Goal: Task Accomplishment & Management: Use online tool/utility

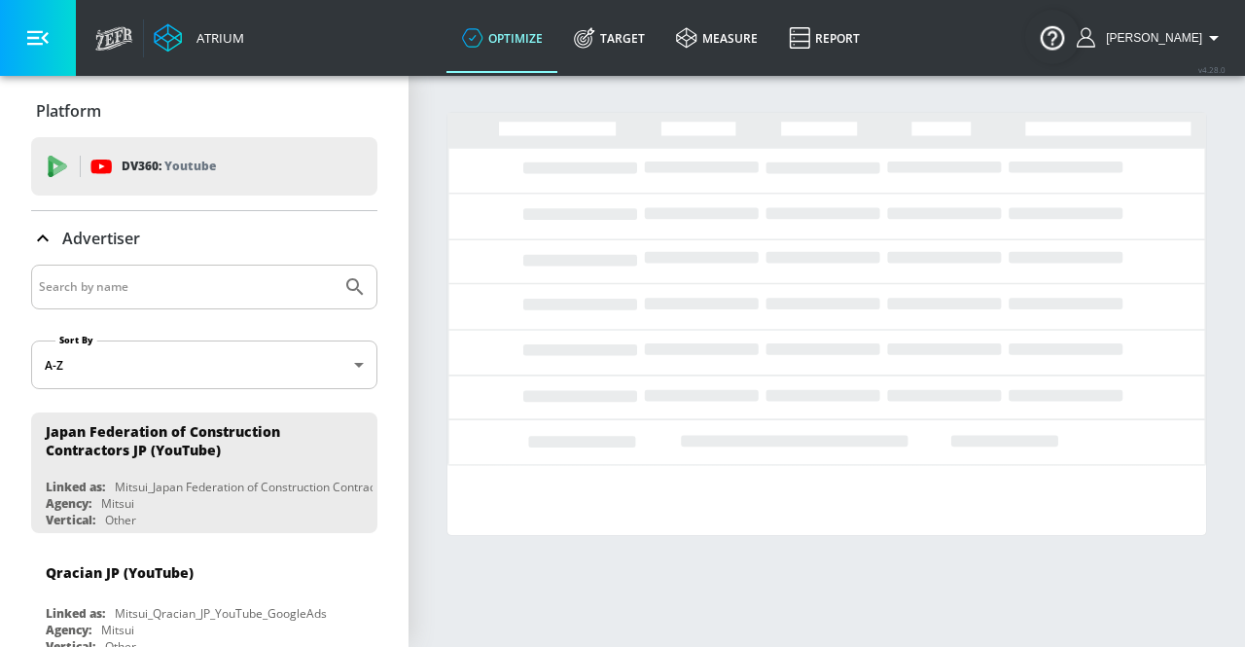
click at [640, 50] on link "Target" at bounding box center [609, 38] width 102 height 70
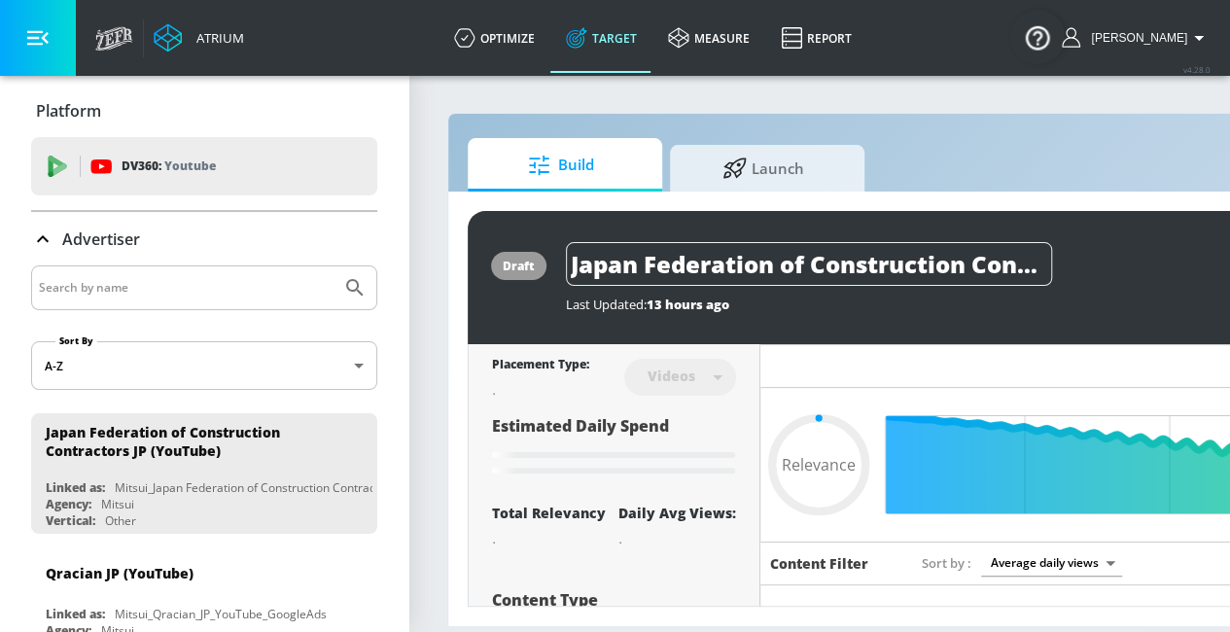
type input "0.6"
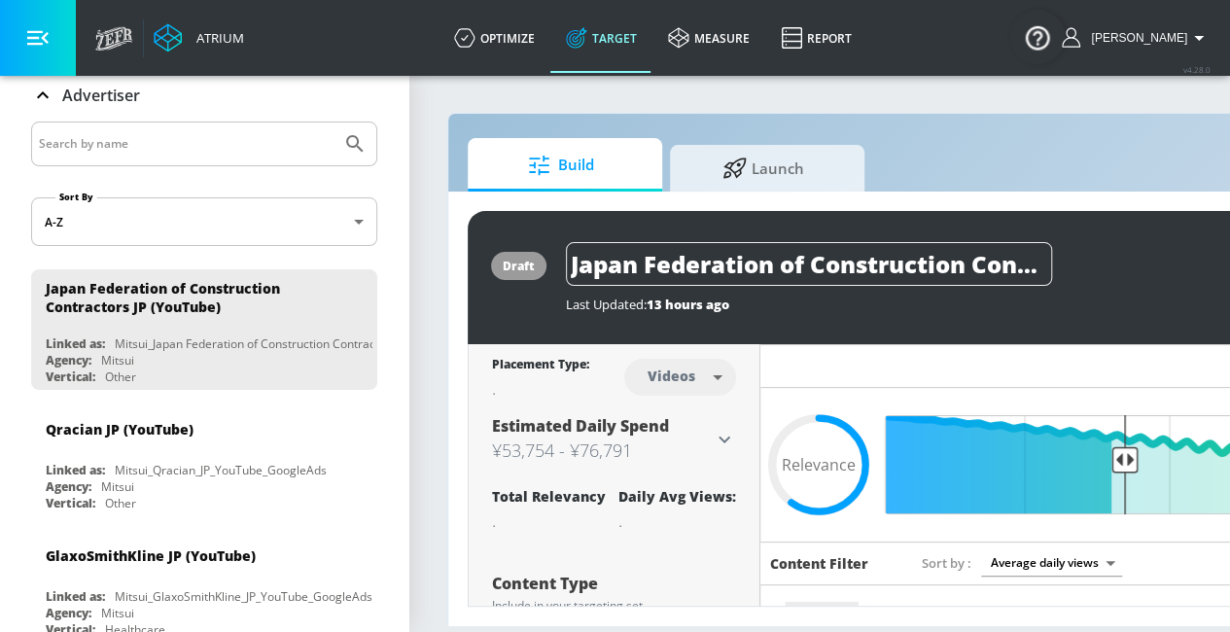
scroll to position [146, 0]
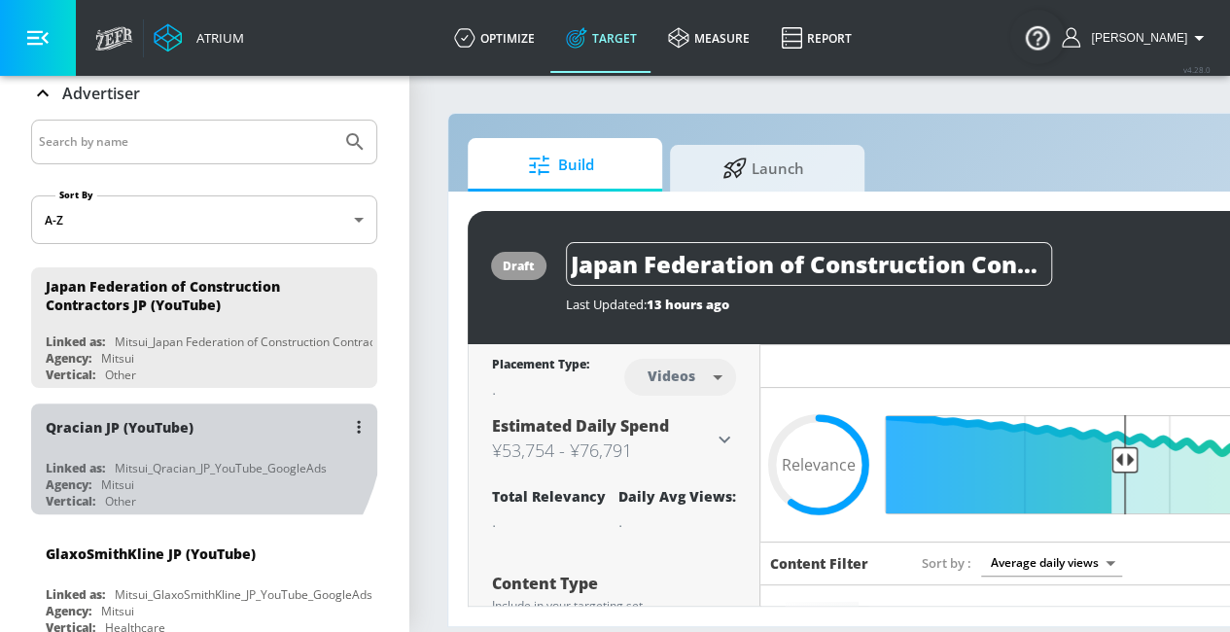
click at [158, 411] on div "Qracian JP (YouTube)" at bounding box center [209, 427] width 327 height 47
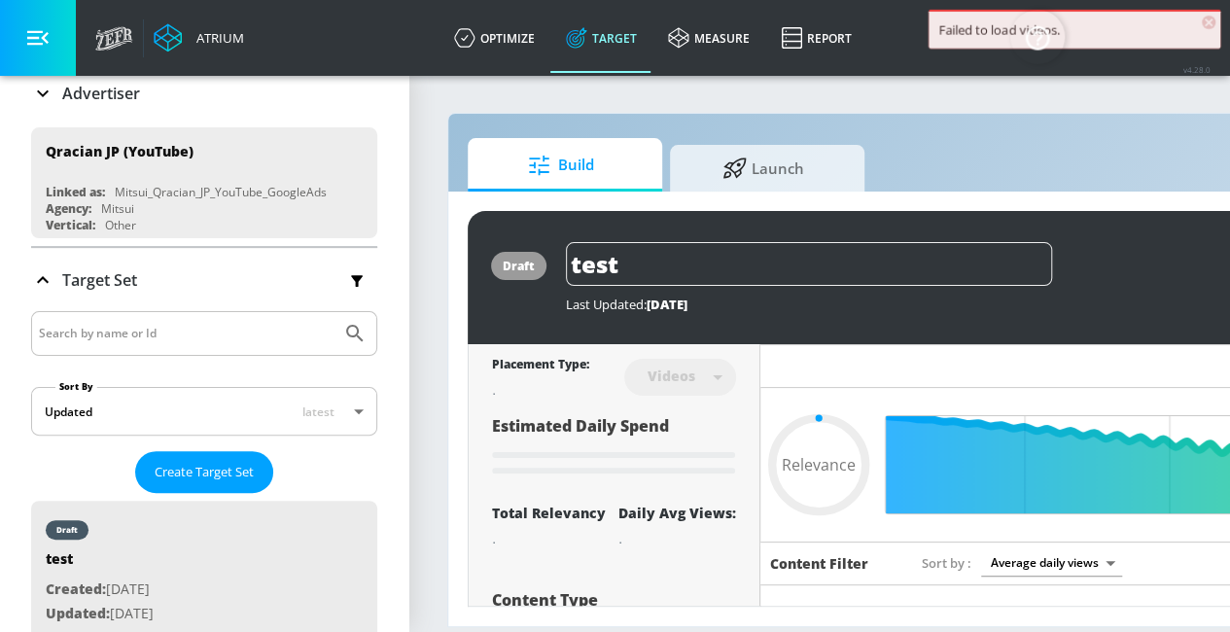
type input "0.05"
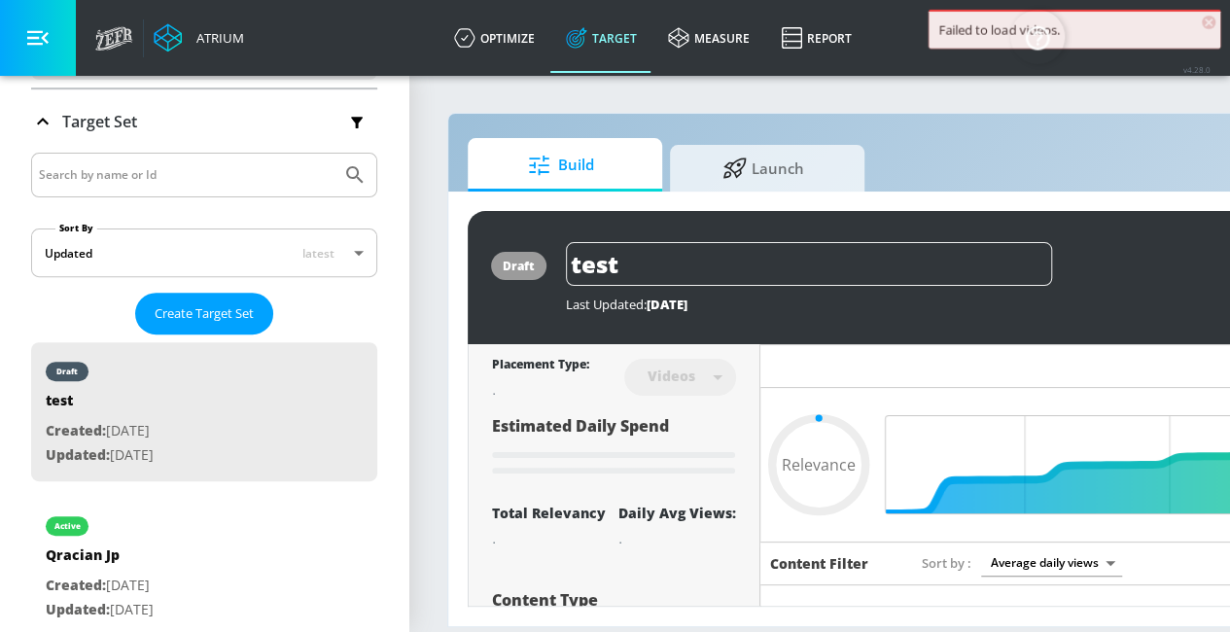
scroll to position [321, 0]
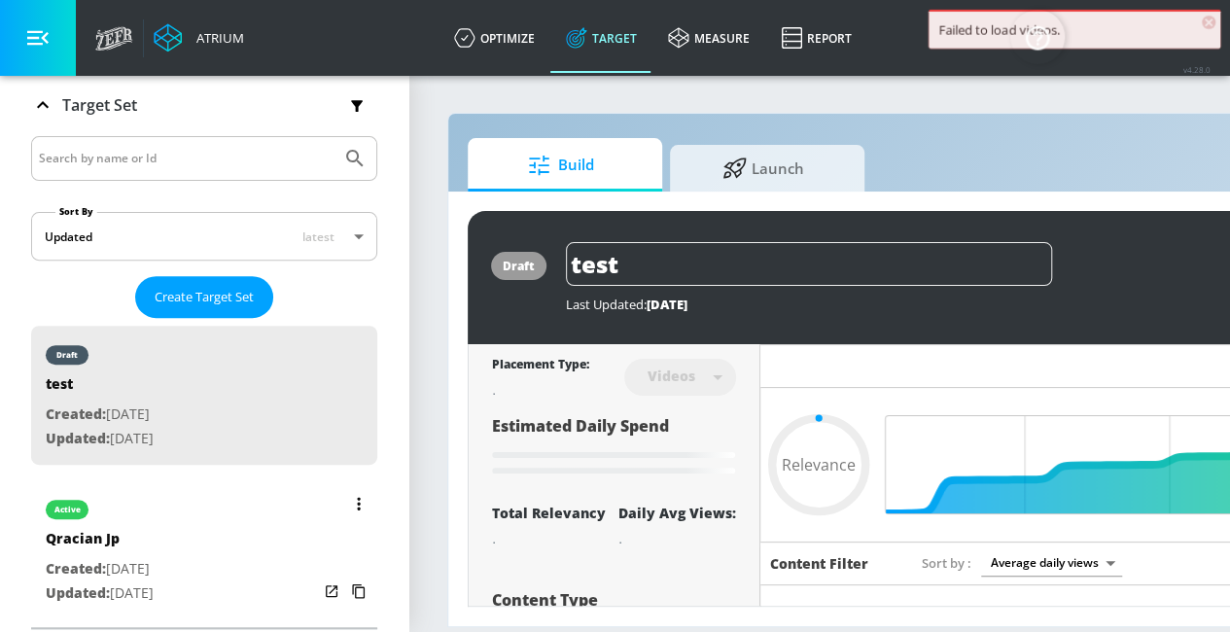
click at [268, 505] on div "active Qracian Jp Created: [DATE] Updated: [DATE]" at bounding box center [204, 549] width 346 height 139
type input "Qracian Jp"
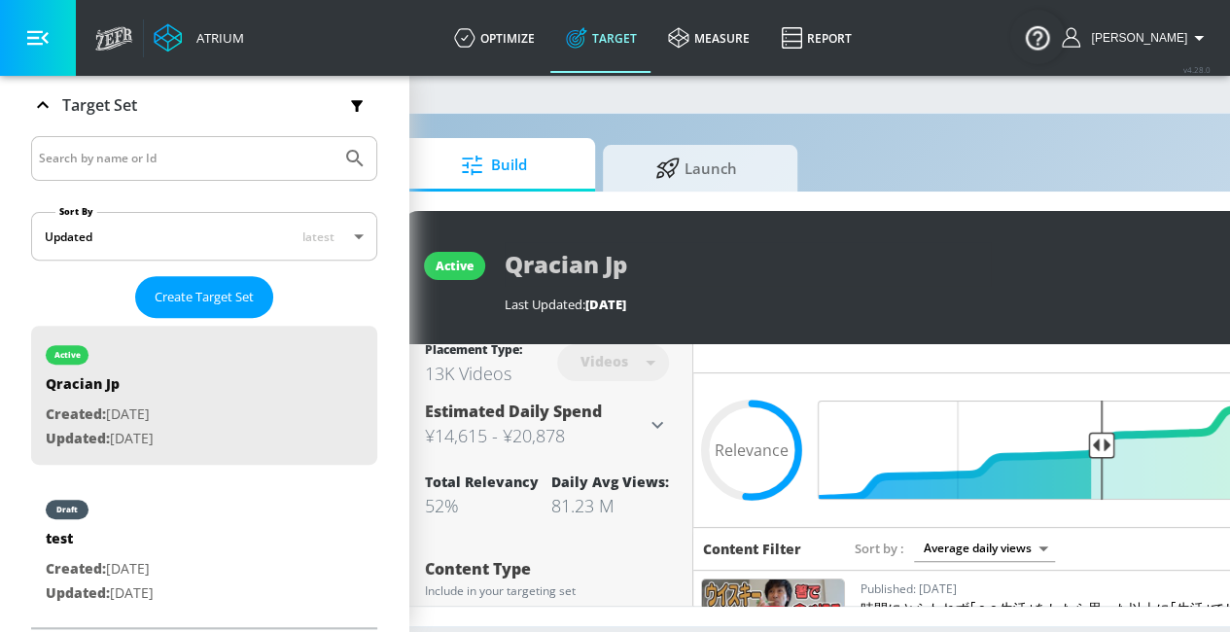
scroll to position [15, 71]
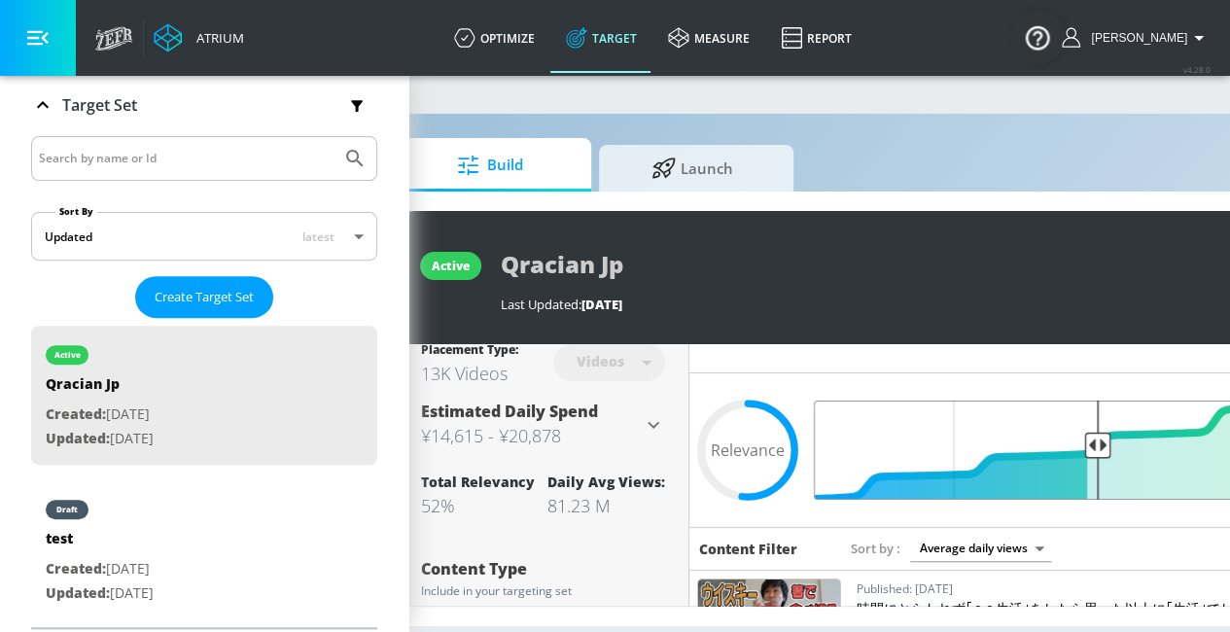
drag, startPoint x: 1095, startPoint y: 434, endPoint x: 1119, endPoint y: 434, distance: 24.3
click at [1119, 434] on input "Final Threshold" at bounding box center [1097, 450] width 544 height 99
drag, startPoint x: 1095, startPoint y: 425, endPoint x: 1126, endPoint y: 428, distance: 31.3
click at [1126, 428] on input "Final Threshold" at bounding box center [1097, 450] width 544 height 99
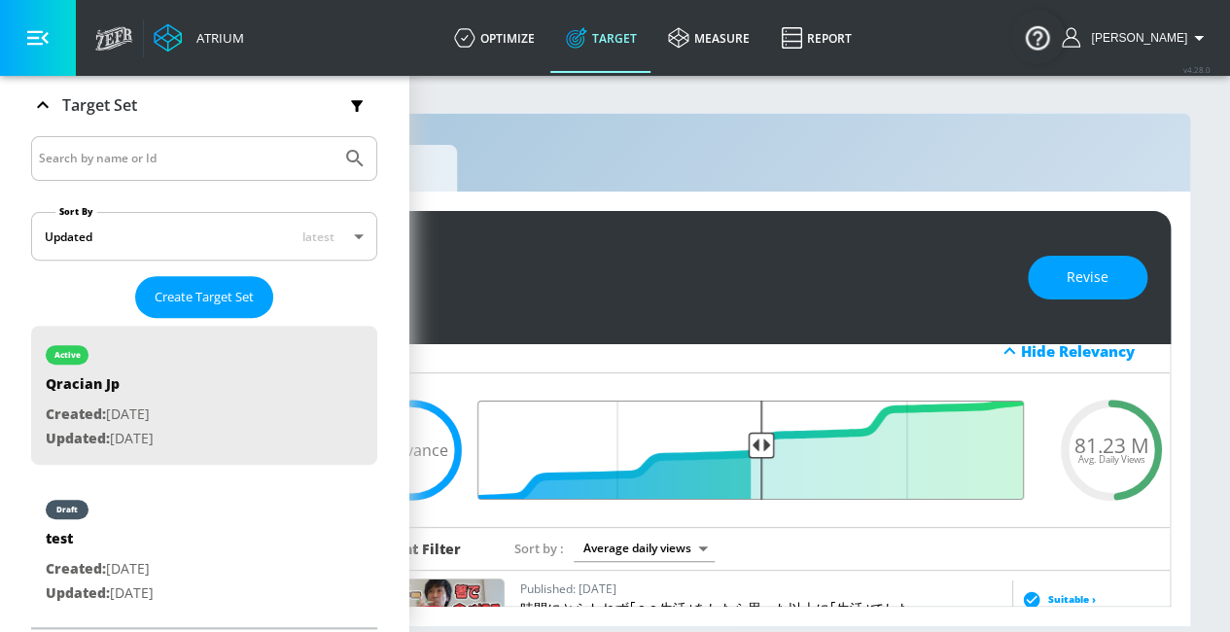
scroll to position [15, 421]
click at [1074, 265] on span "Revise" at bounding box center [1088, 277] width 42 height 24
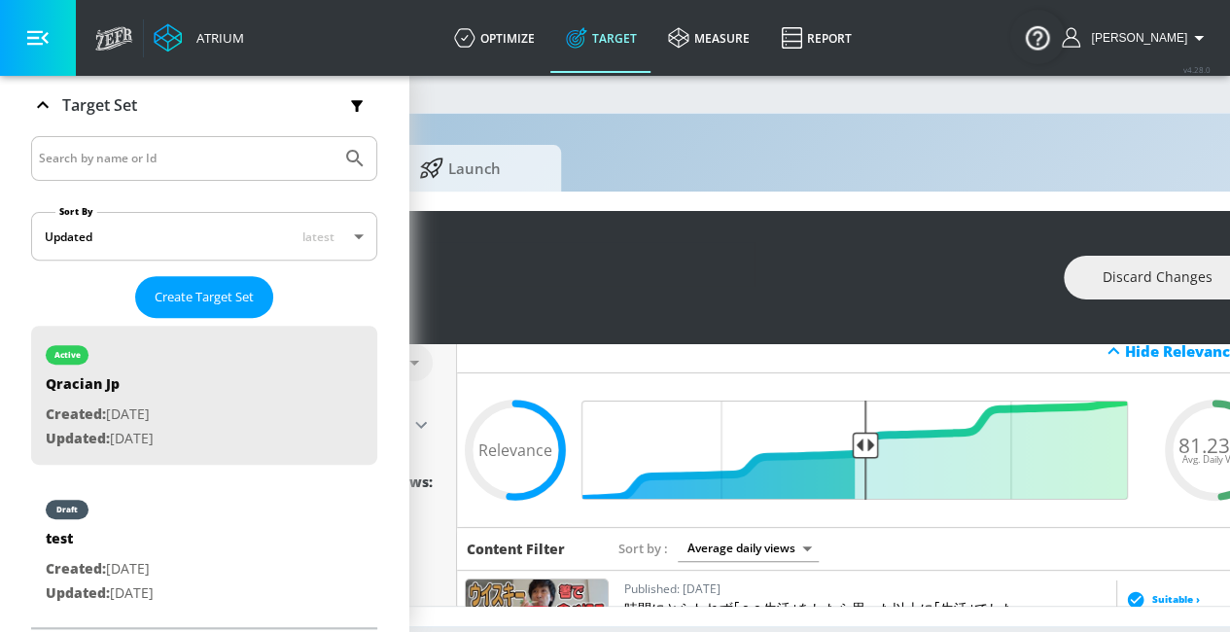
scroll to position [15, 298]
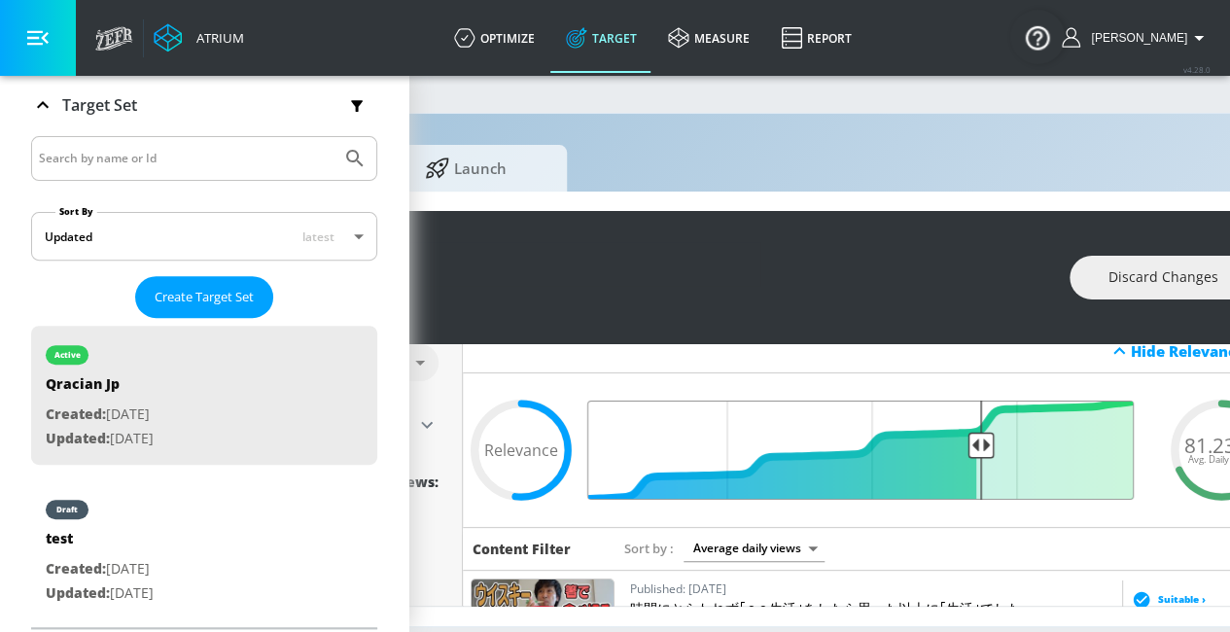
drag, startPoint x: 871, startPoint y: 425, endPoint x: 978, endPoint y: 439, distance: 107.9
click at [978, 439] on input "Final Threshold" at bounding box center [871, 450] width 544 height 99
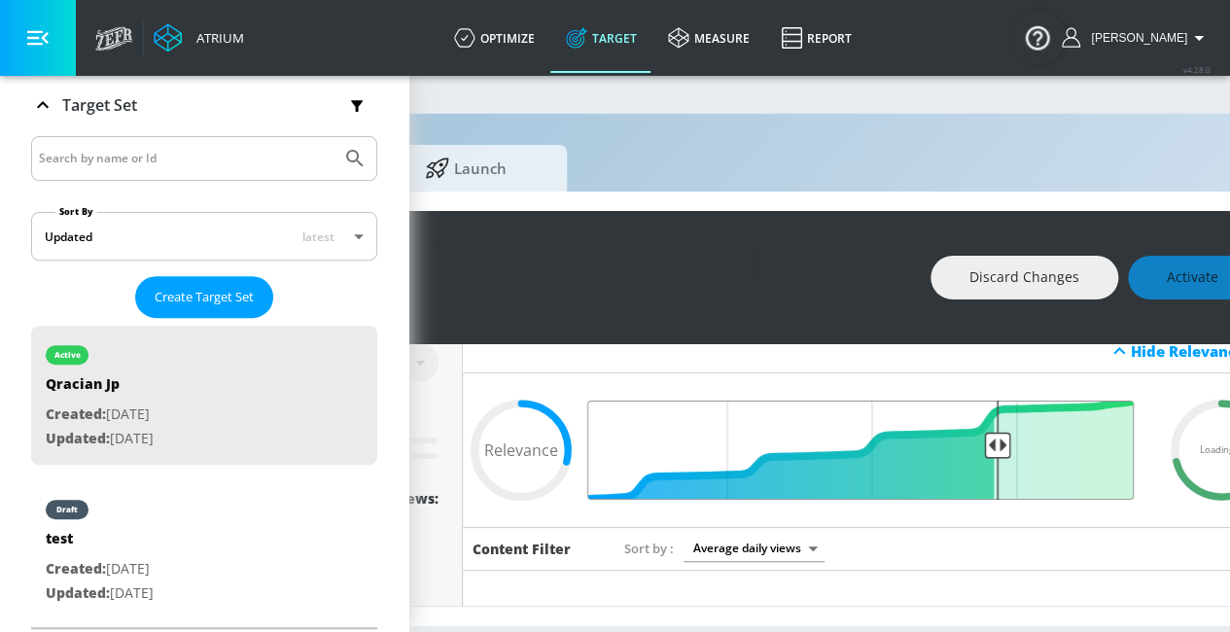
drag, startPoint x: 978, startPoint y: 439, endPoint x: 995, endPoint y: 439, distance: 16.6
click at [995, 439] on input "Final Threshold" at bounding box center [871, 450] width 544 height 99
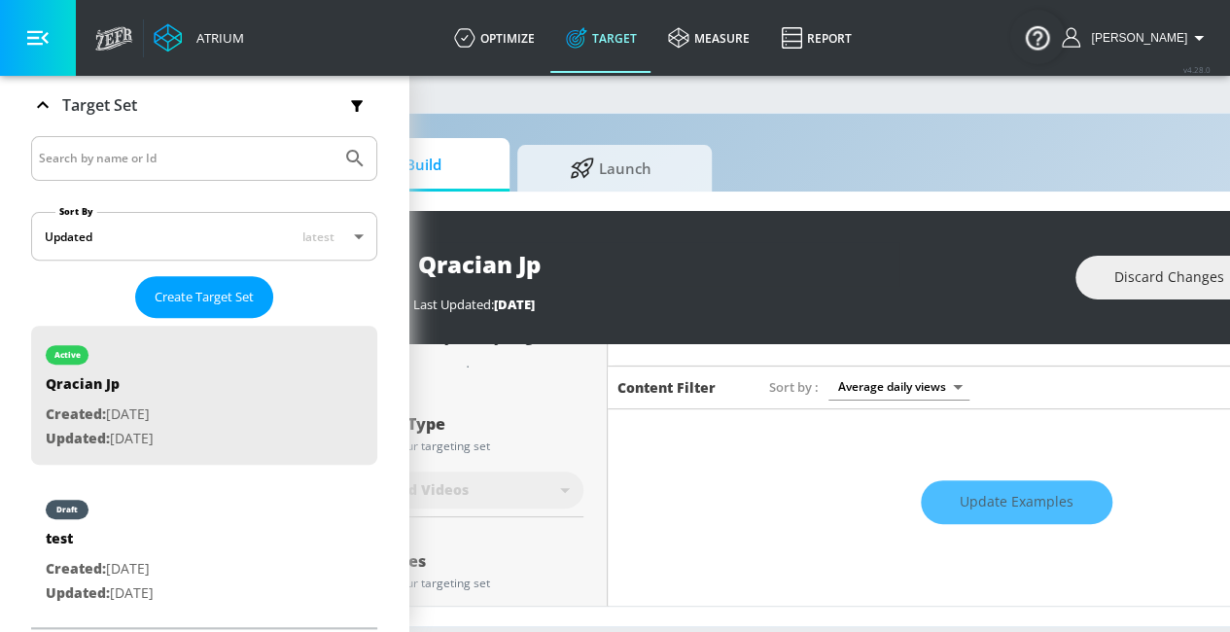
scroll to position [183, 0]
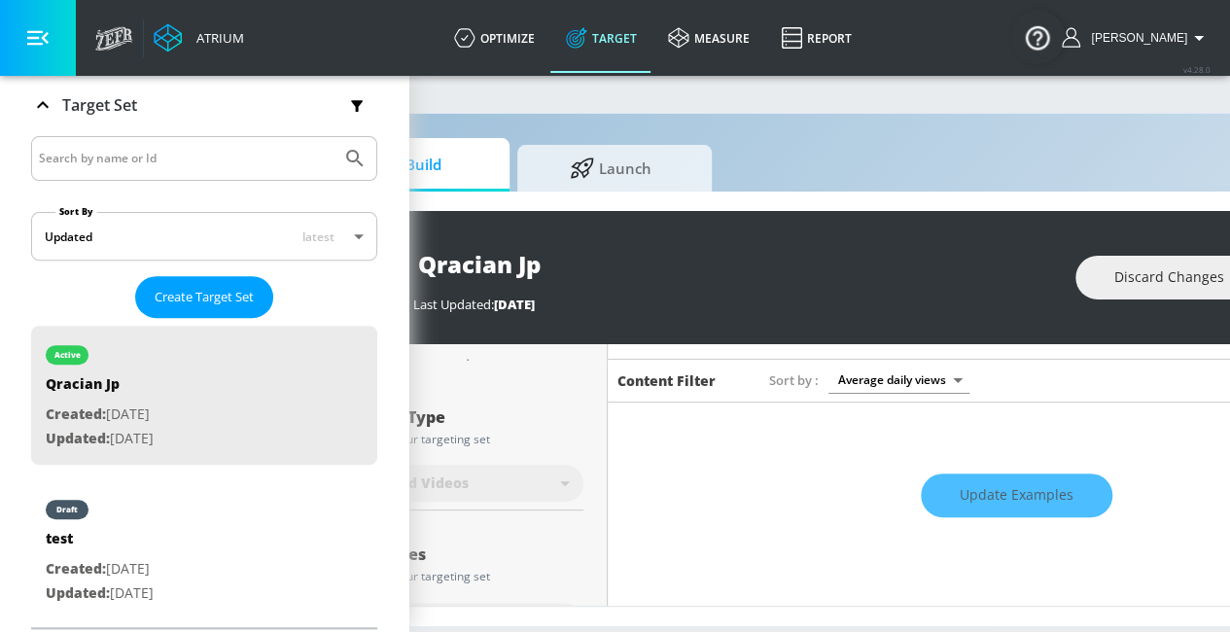
click at [954, 484] on div "Update Examples" at bounding box center [1016, 496] width 817 height 68
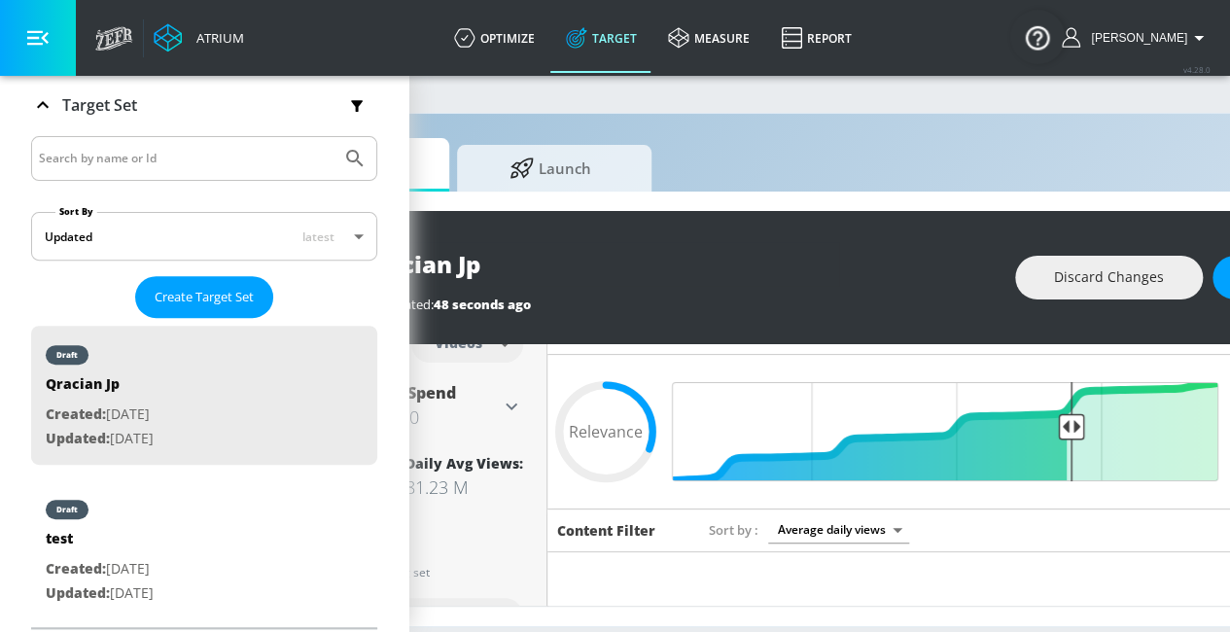
scroll to position [15, 222]
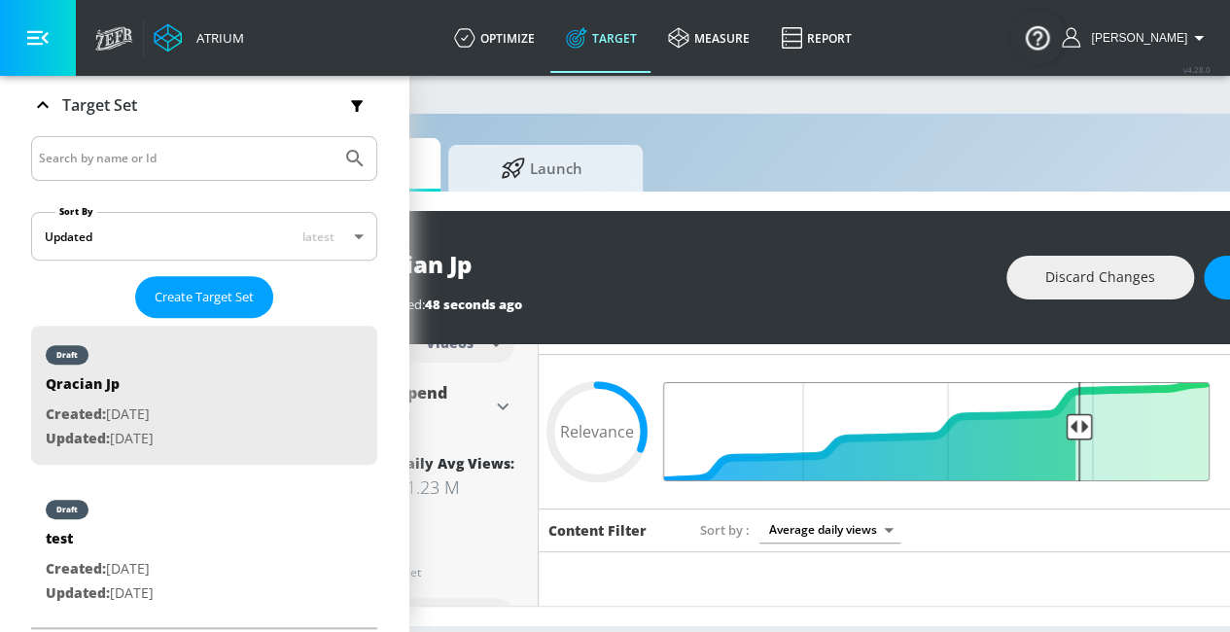
drag, startPoint x: 1059, startPoint y: 410, endPoint x: 1077, endPoint y: 405, distance: 19.1
type input "0.28"
click at [1077, 405] on input "Final Threshold" at bounding box center [947, 431] width 544 height 99
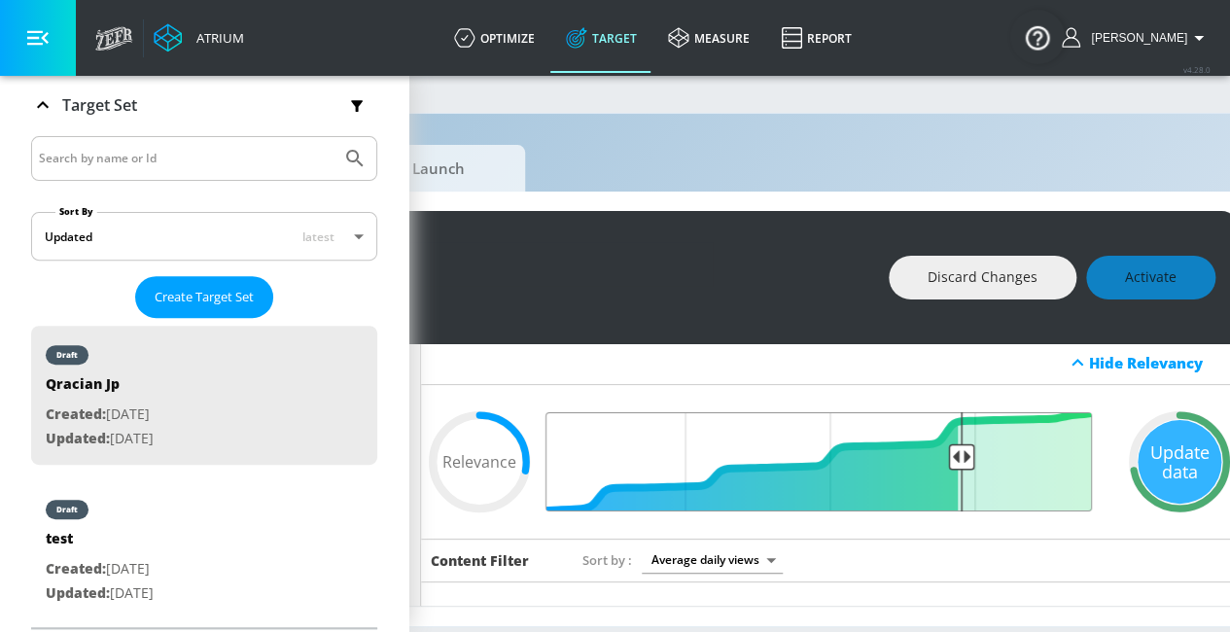
scroll to position [1, 421]
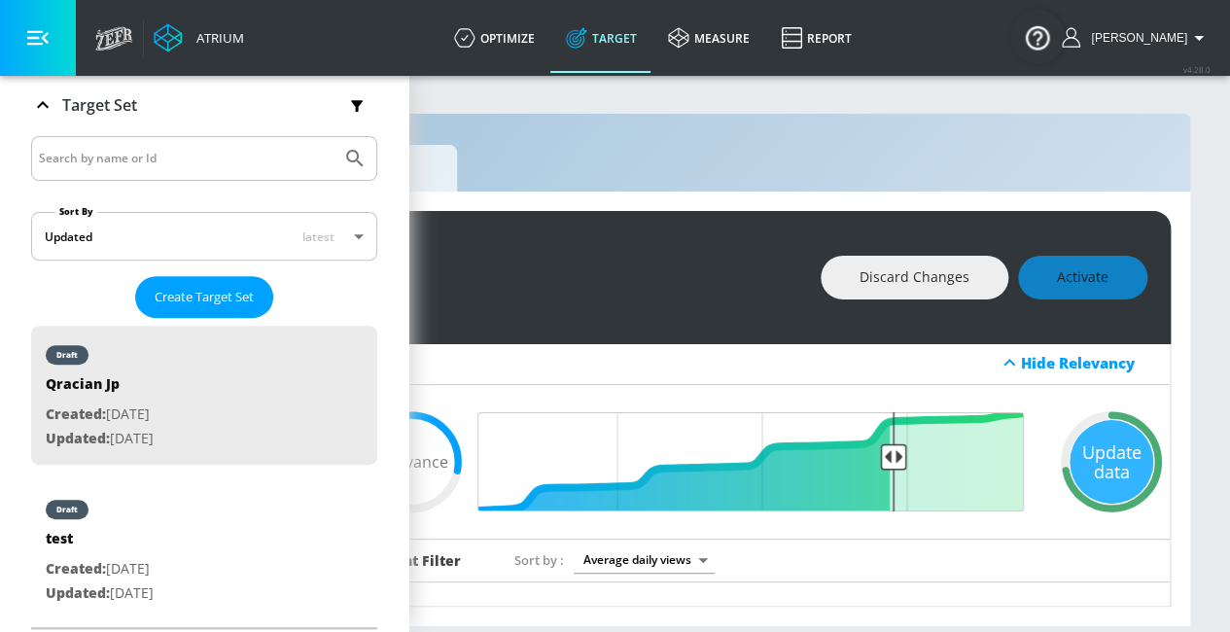
click at [1049, 271] on div "Discard Changes Activate" at bounding box center [984, 278] width 327 height 44
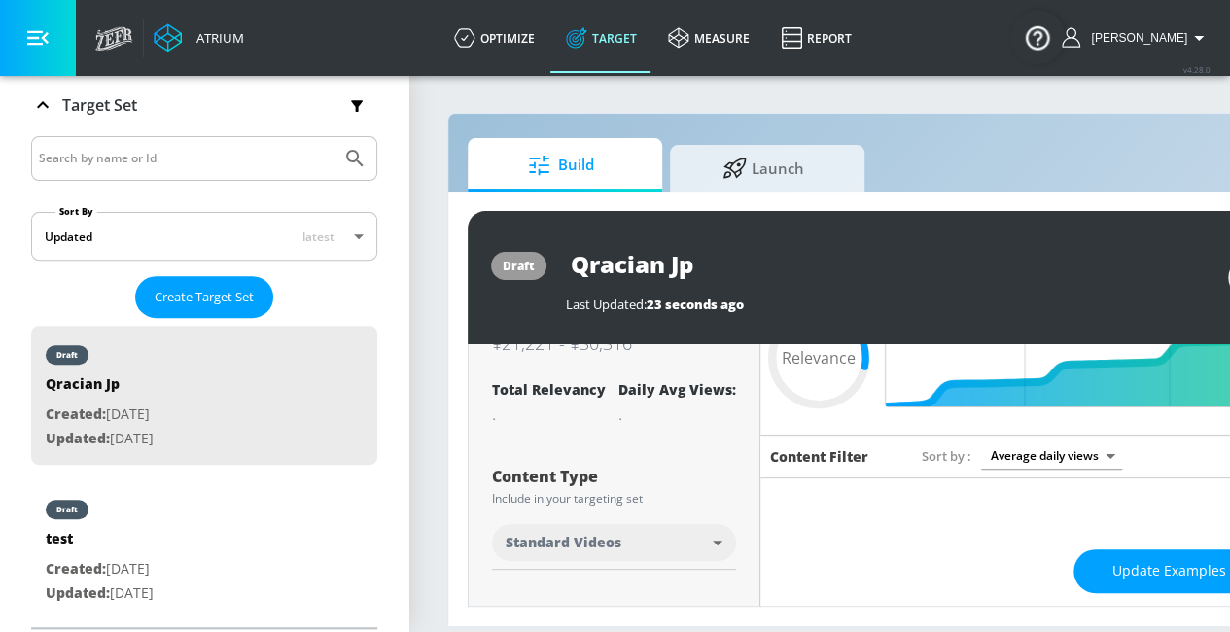
scroll to position [106, 0]
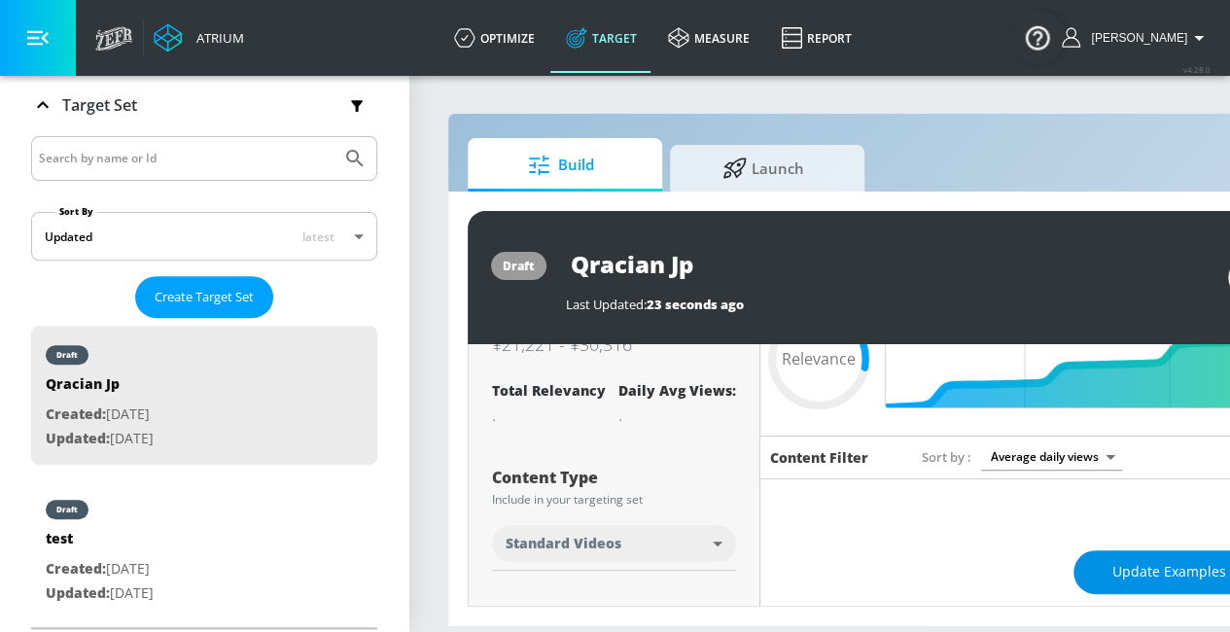
click at [1100, 572] on button "Update Examples" at bounding box center [1169, 572] width 192 height 44
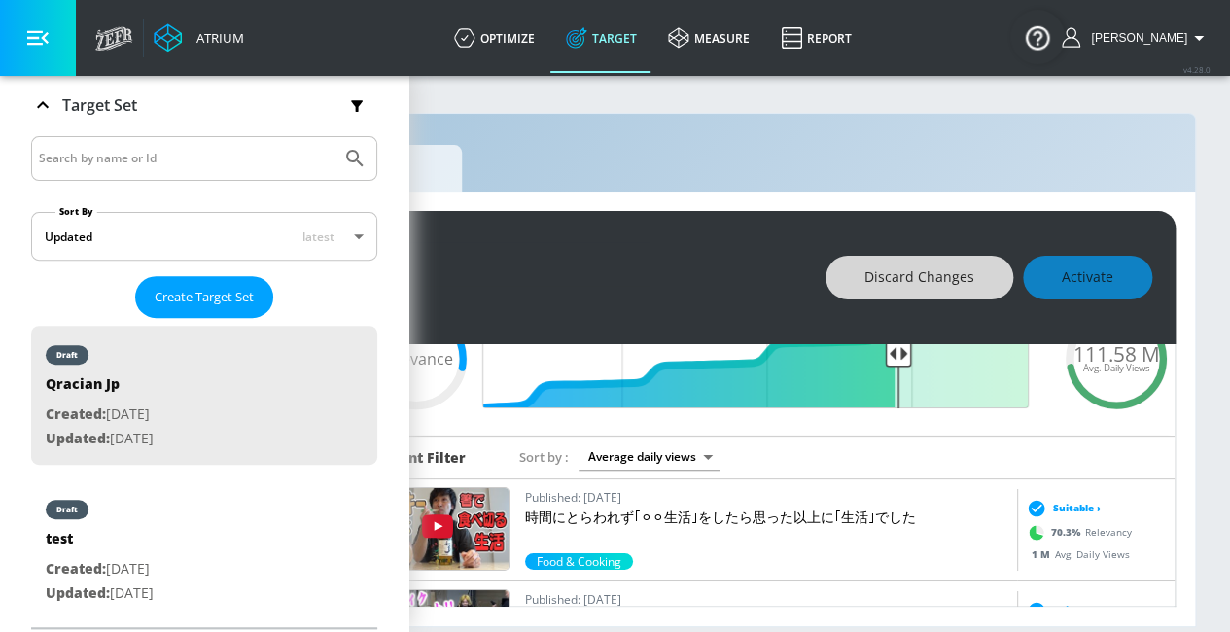
scroll to position [0, 405]
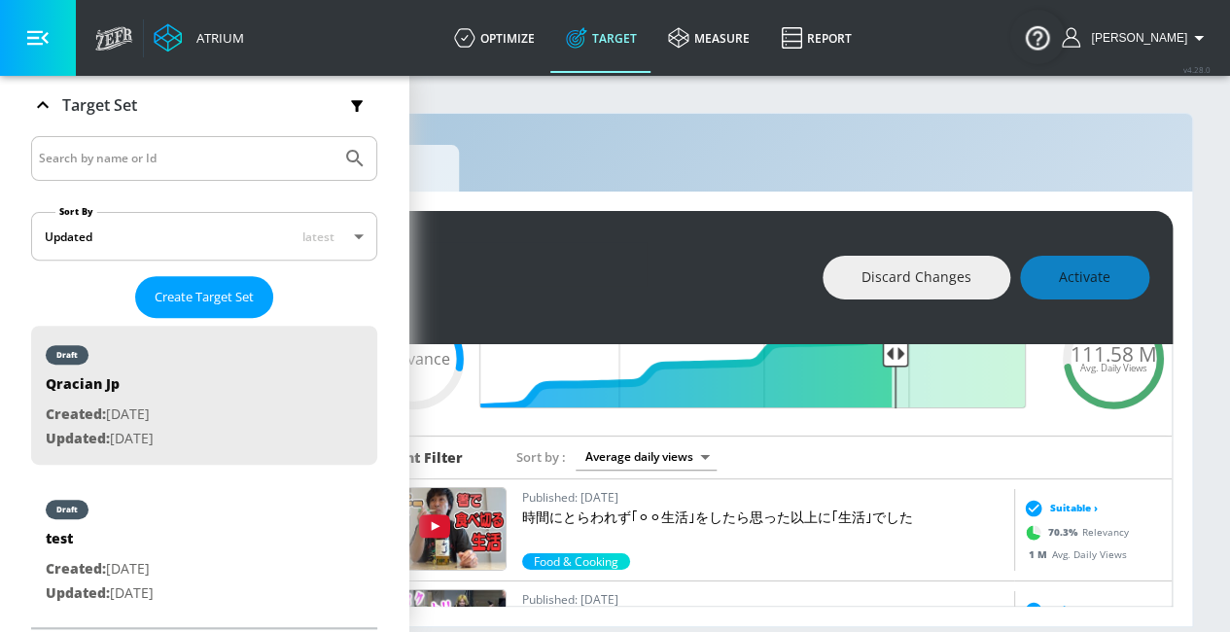
click at [1106, 283] on div "Discard Changes Activate" at bounding box center [986, 278] width 327 height 44
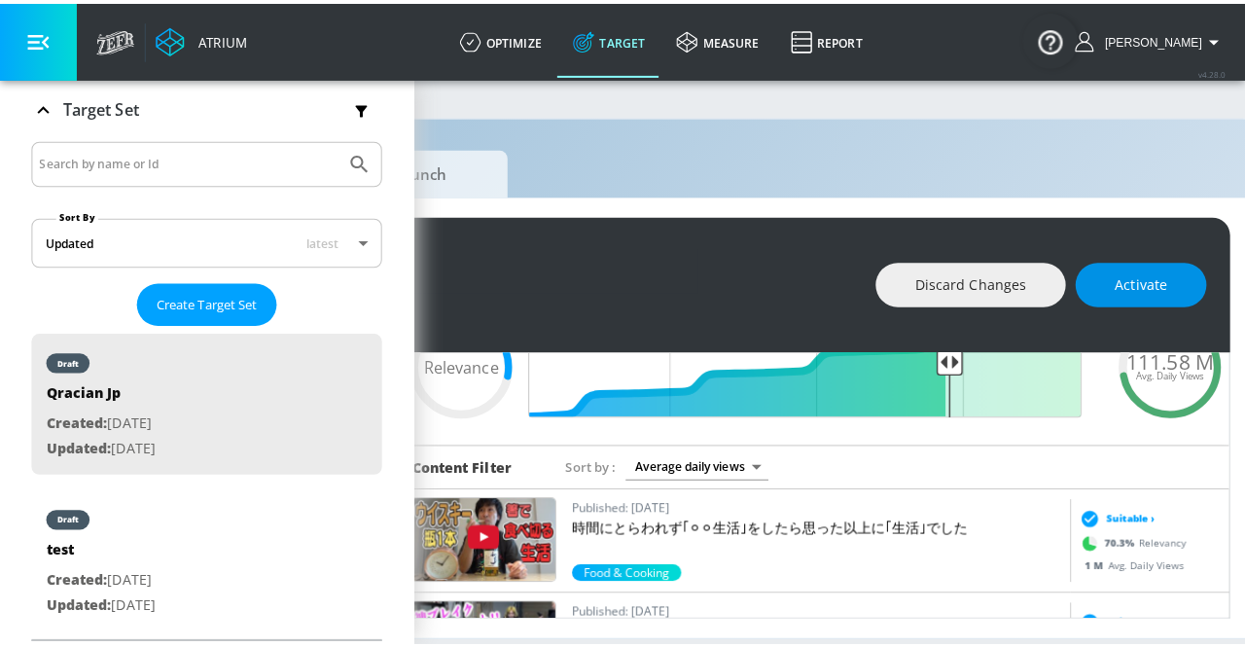
scroll to position [0, 365]
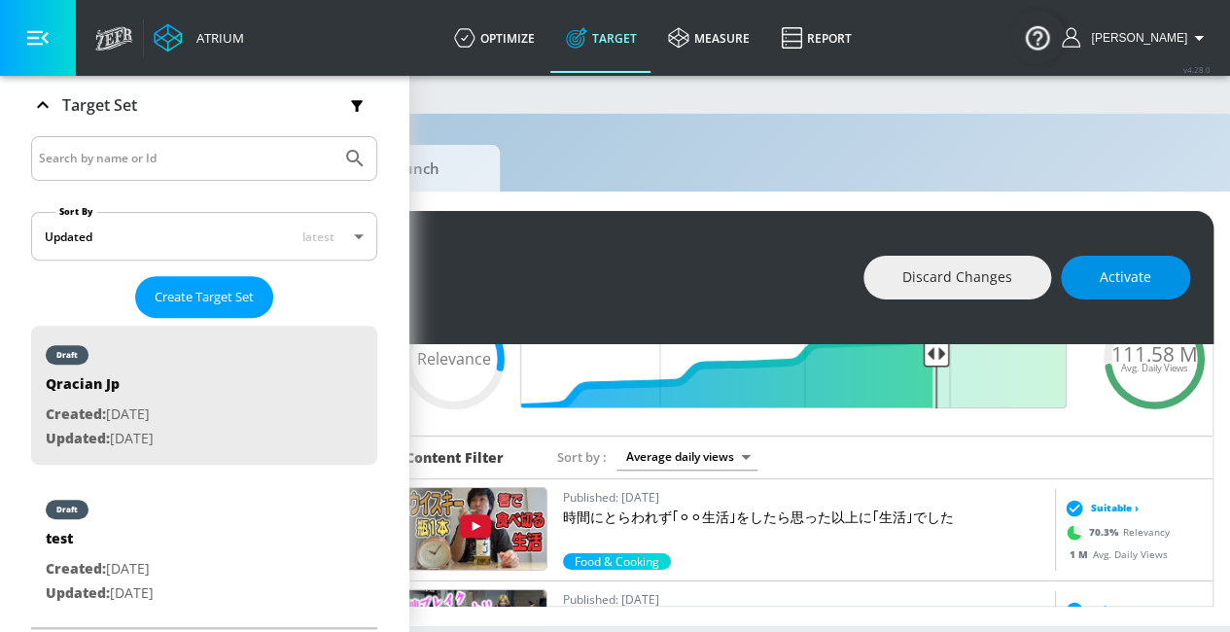
click at [1165, 284] on button "Activate" at bounding box center [1125, 278] width 129 height 44
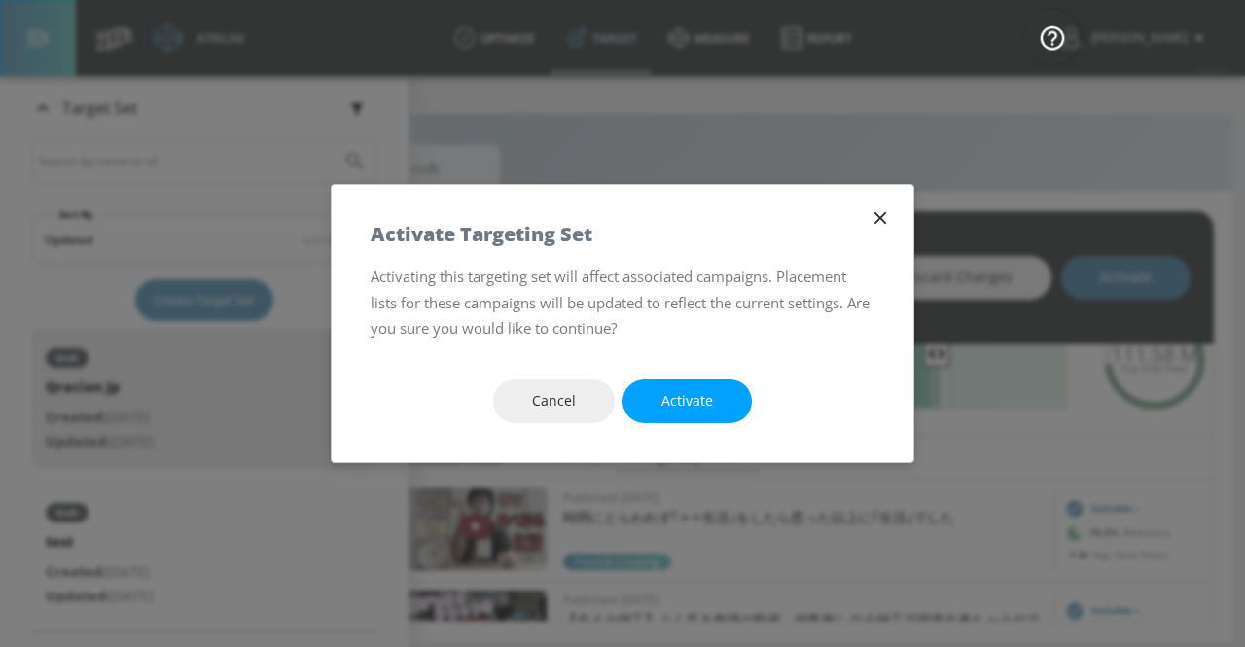
scroll to position [314, 0]
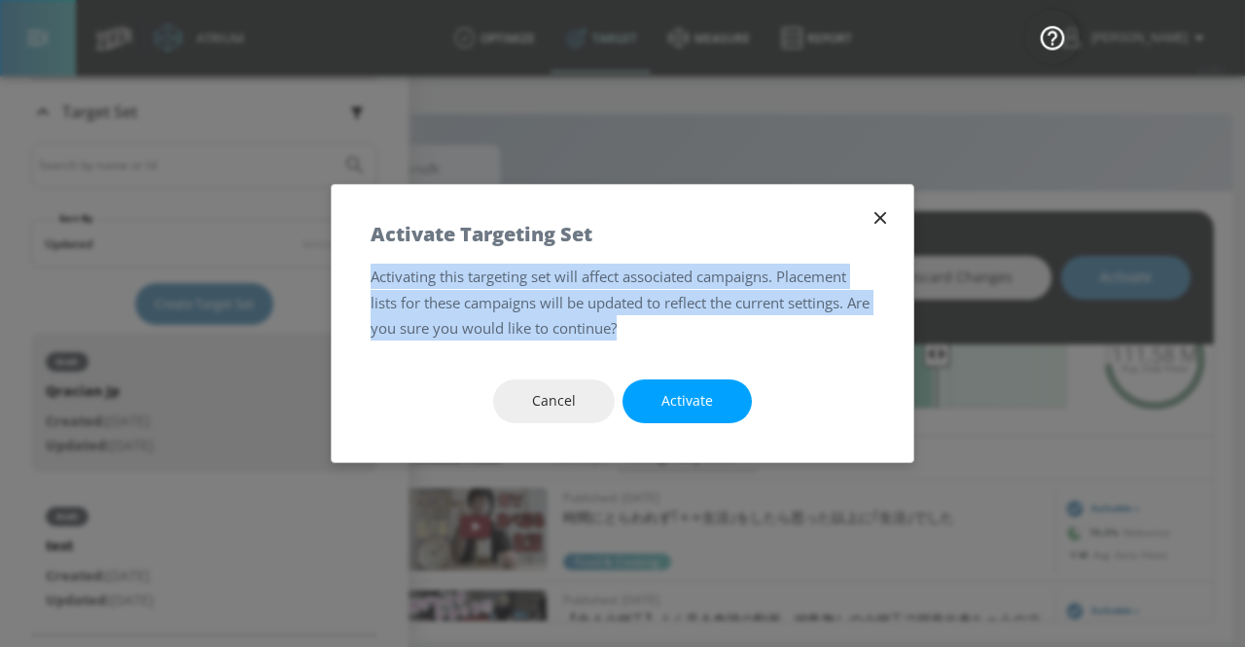
drag, startPoint x: 666, startPoint y: 324, endPoint x: 373, endPoint y: 282, distance: 295.6
click at [373, 282] on p "Activating this targeting set will affect associated campaigns. Placement lists…" at bounding box center [622, 301] width 504 height 77
copy p "Activating this targeting set will affect associated campaigns. Placement lists…"
click at [713, 395] on button "Activate" at bounding box center [686, 401] width 129 height 44
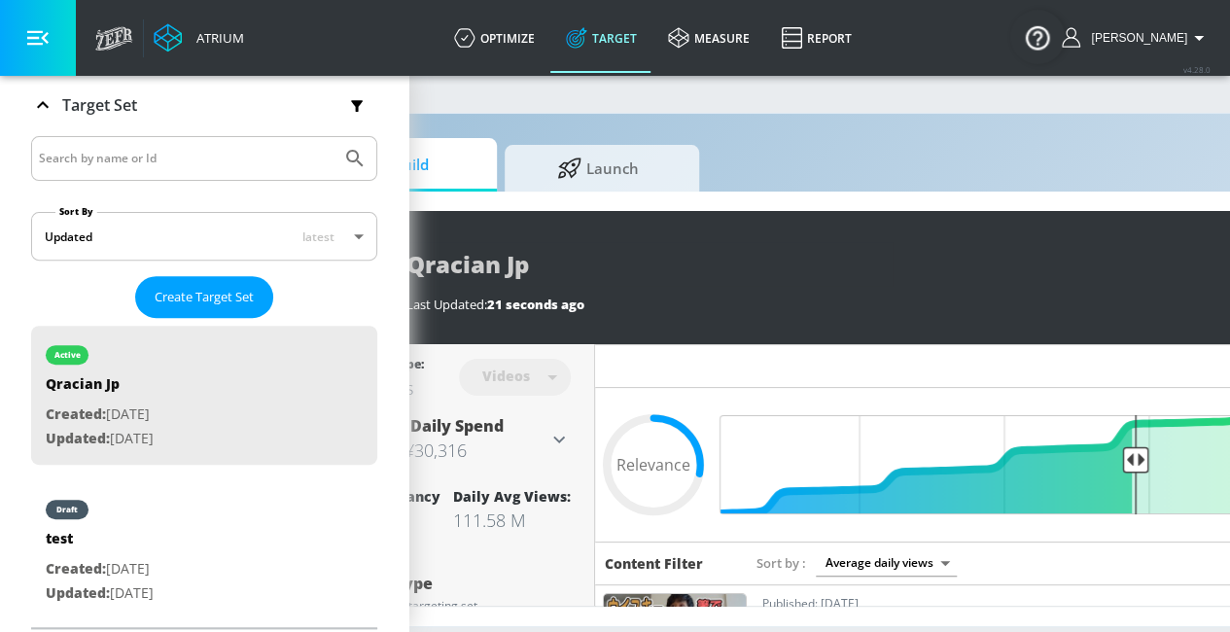
scroll to position [0, 159]
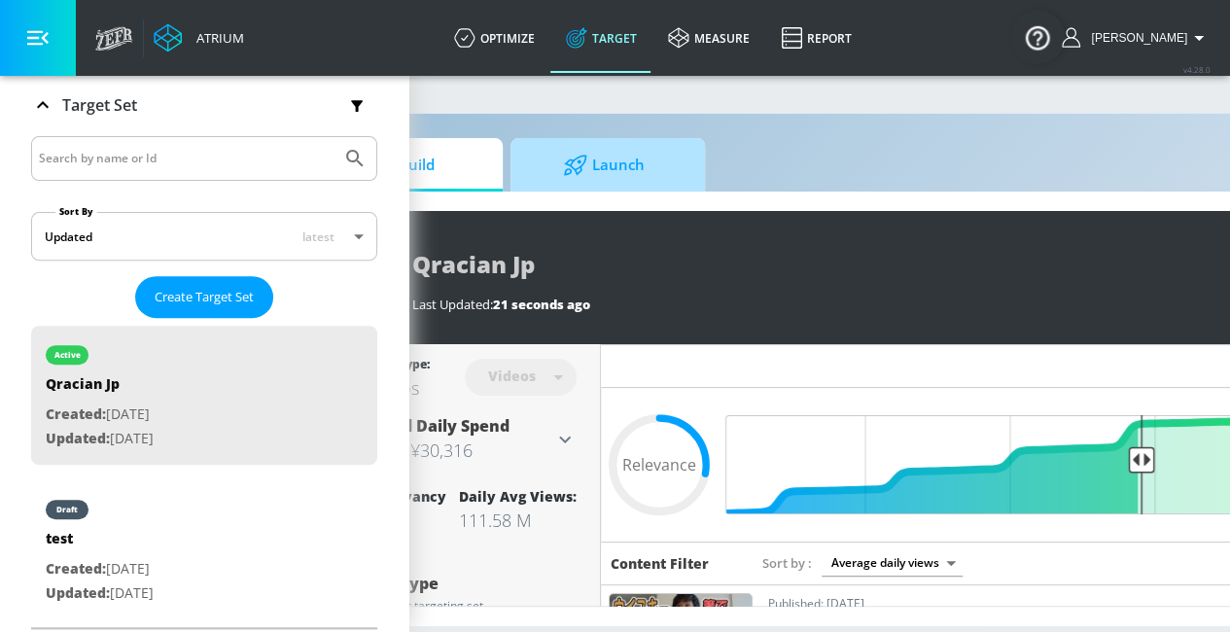
click at [648, 174] on span "Launch" at bounding box center [604, 165] width 148 height 47
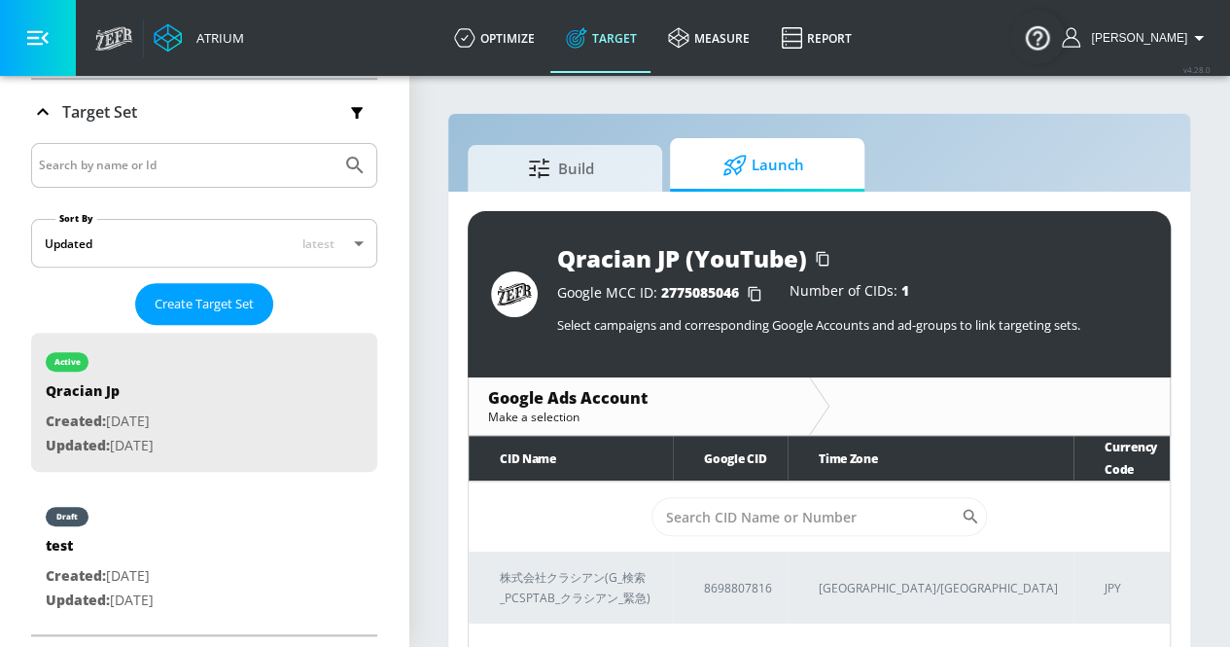
drag, startPoint x: 592, startPoint y: 186, endPoint x: 601, endPoint y: 196, distance: 13.8
click at [592, 186] on span "Build" at bounding box center [561, 168] width 148 height 47
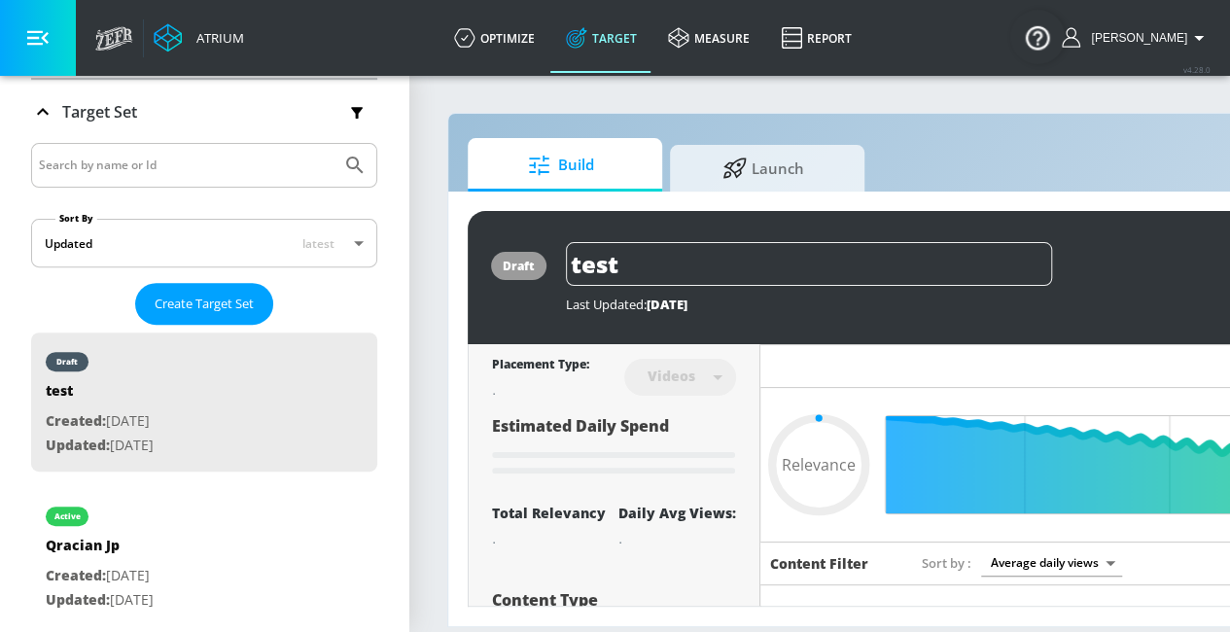
scroll to position [321, 0]
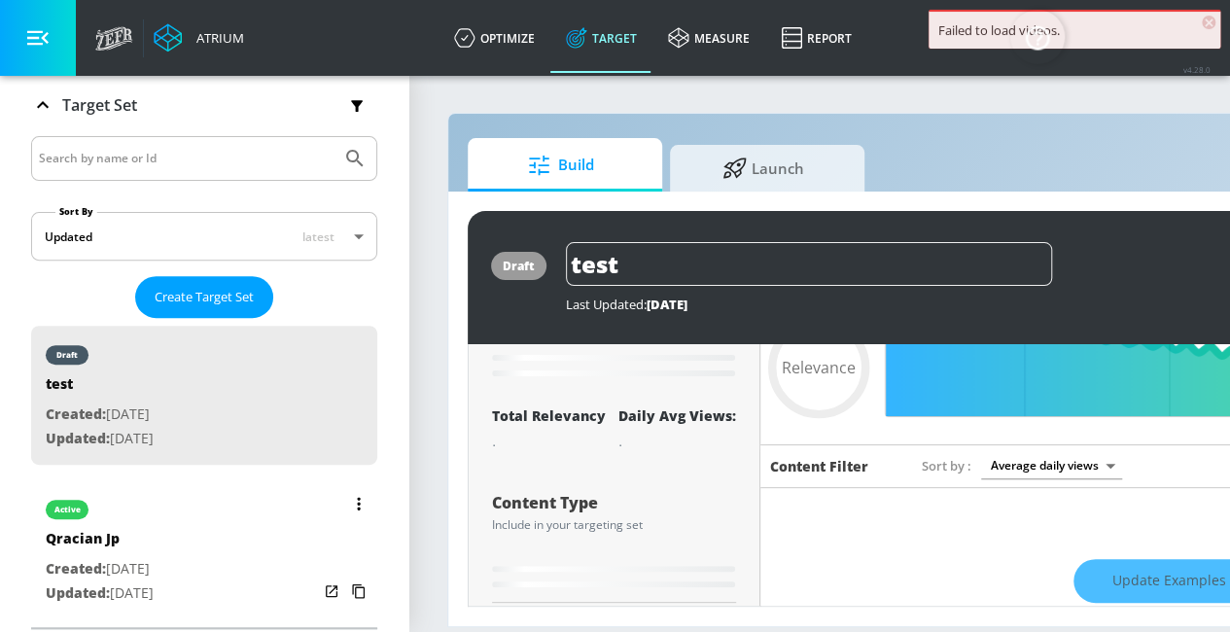
click at [223, 505] on div "active Qracian Jp Created: [DATE] Updated: [DATE]" at bounding box center [204, 549] width 346 height 139
type input "Qracian Jp"
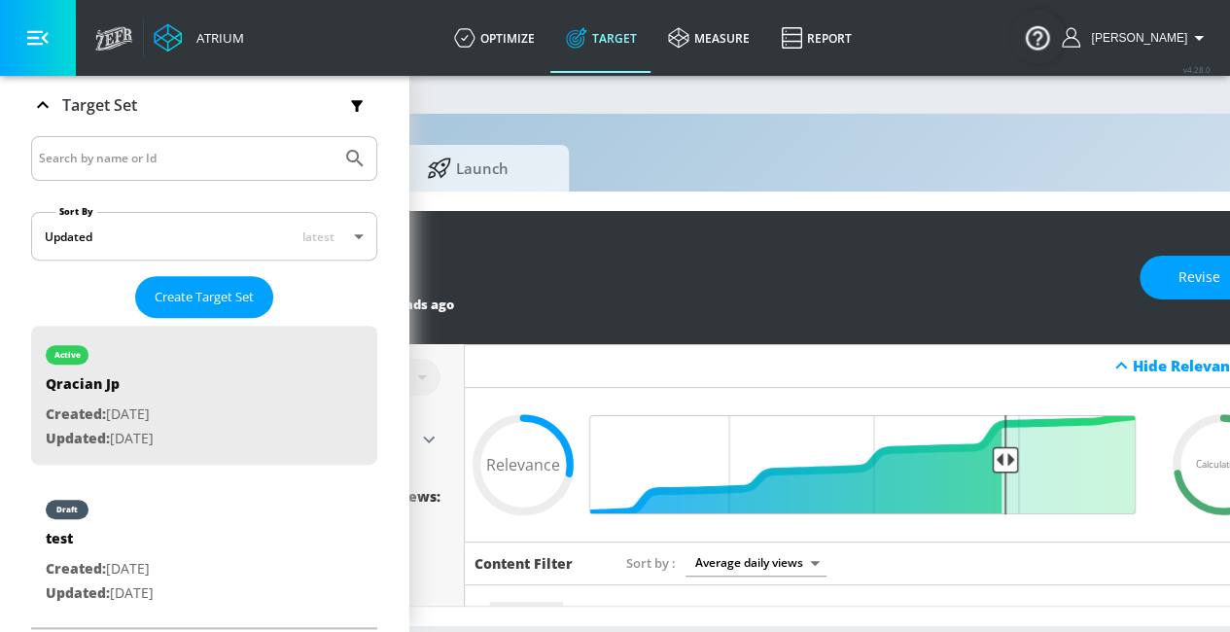
scroll to position [0, 297]
drag, startPoint x: 1009, startPoint y: 458, endPoint x: 978, endPoint y: 460, distance: 31.2
click at [978, 460] on input "Final Threshold" at bounding box center [872, 464] width 544 height 99
click at [992, 456] on input "Final Threshold" at bounding box center [872, 464] width 544 height 99
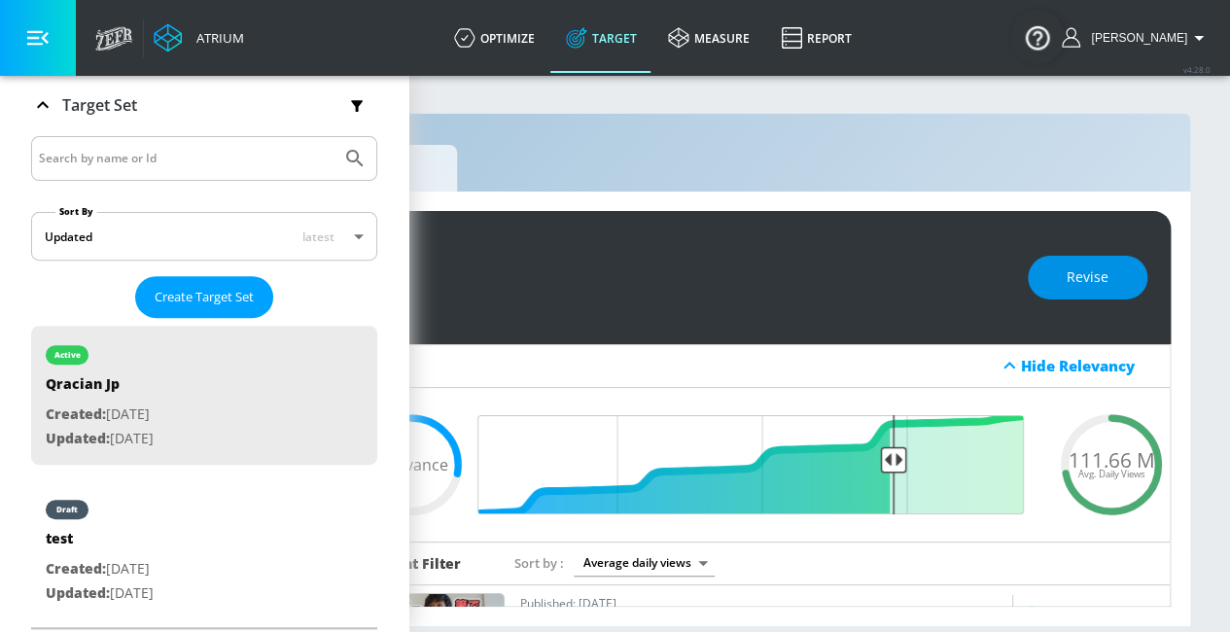
click at [1105, 286] on span "Revise" at bounding box center [1088, 277] width 42 height 24
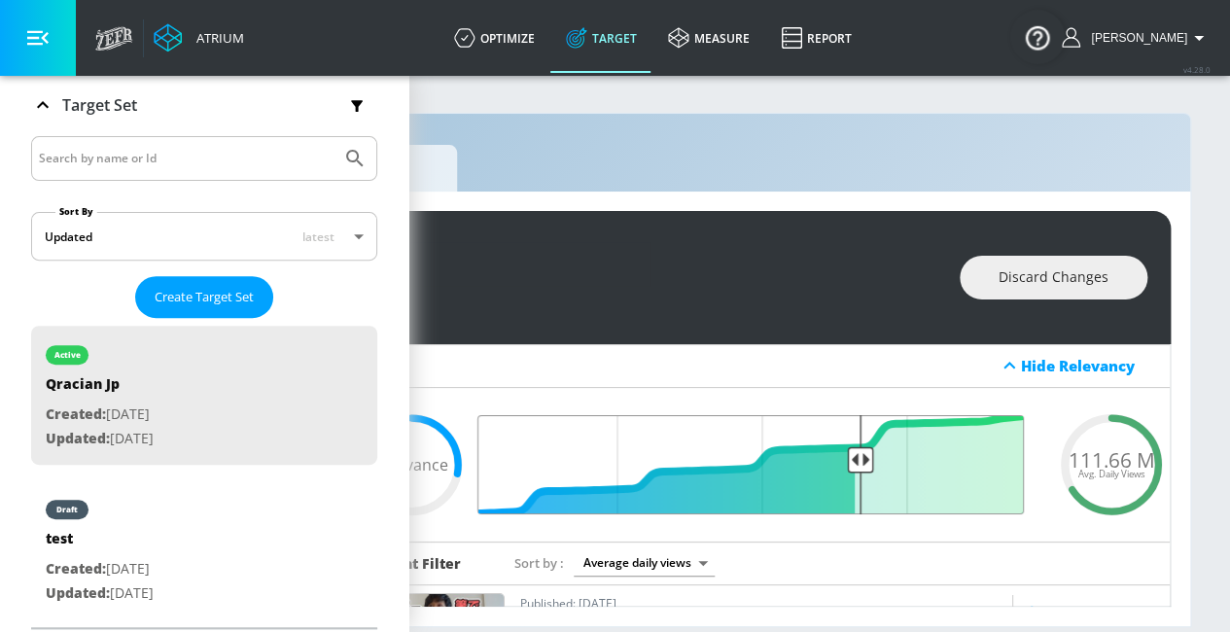
drag, startPoint x: 880, startPoint y: 459, endPoint x: 843, endPoint y: 461, distance: 37.0
click at [843, 461] on input "Final Threshold" at bounding box center [761, 464] width 544 height 99
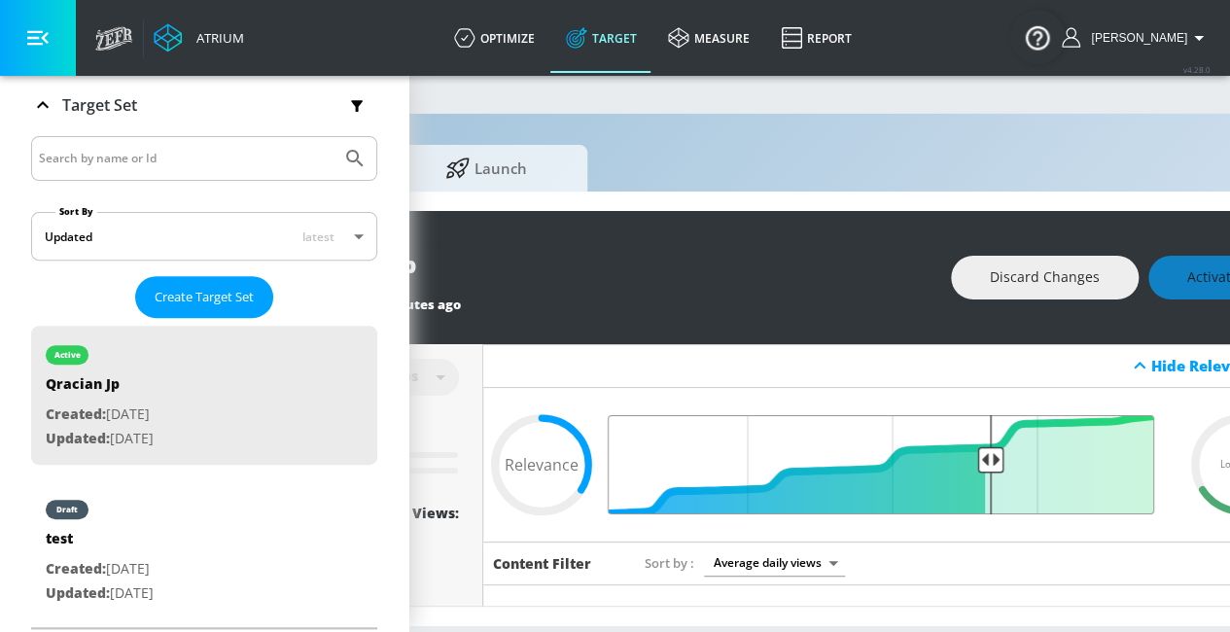
scroll to position [0, 275]
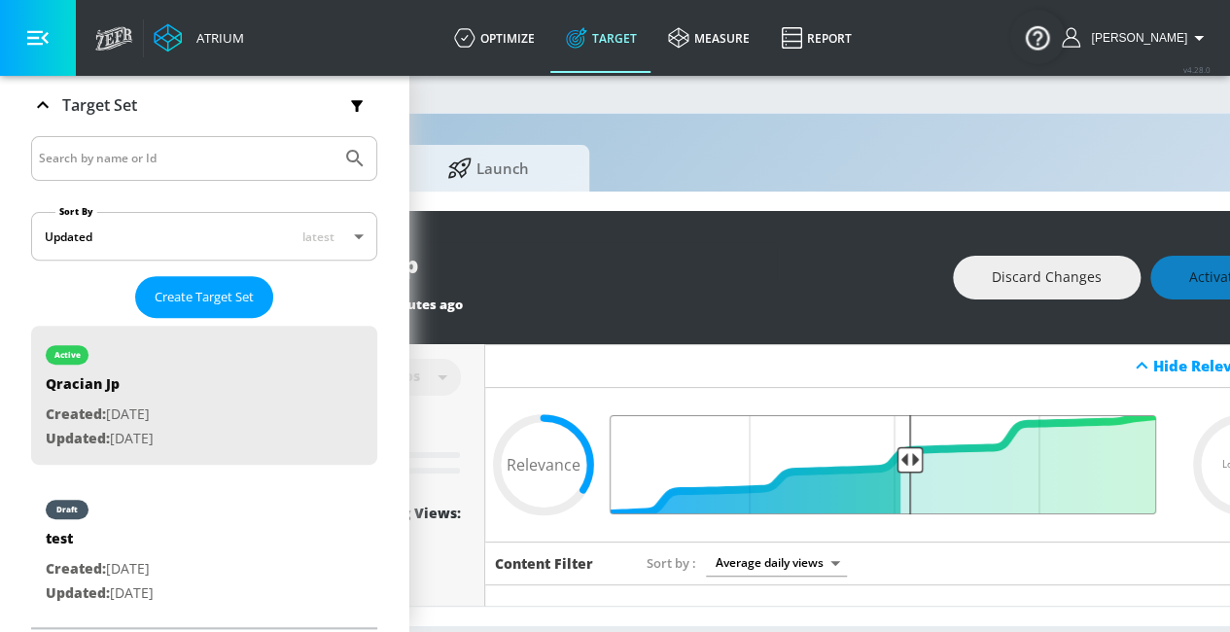
drag, startPoint x: 994, startPoint y: 457, endPoint x: 906, endPoint y: 468, distance: 88.2
click at [906, 468] on input "Final Threshold" at bounding box center [893, 464] width 544 height 99
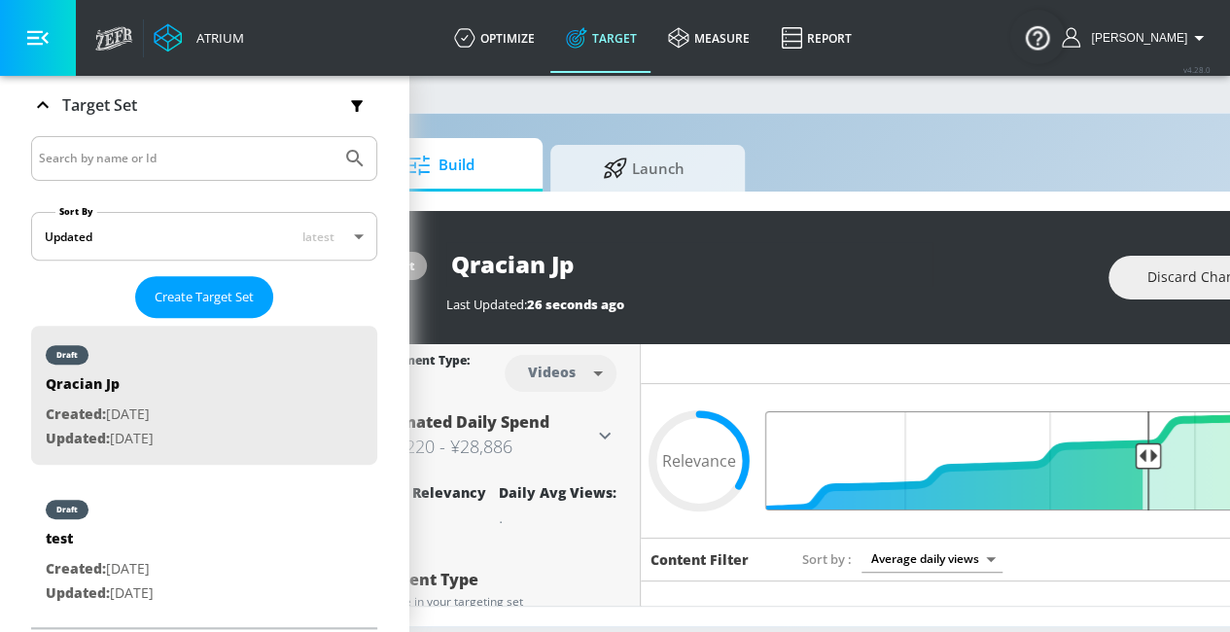
scroll to position [0, 127]
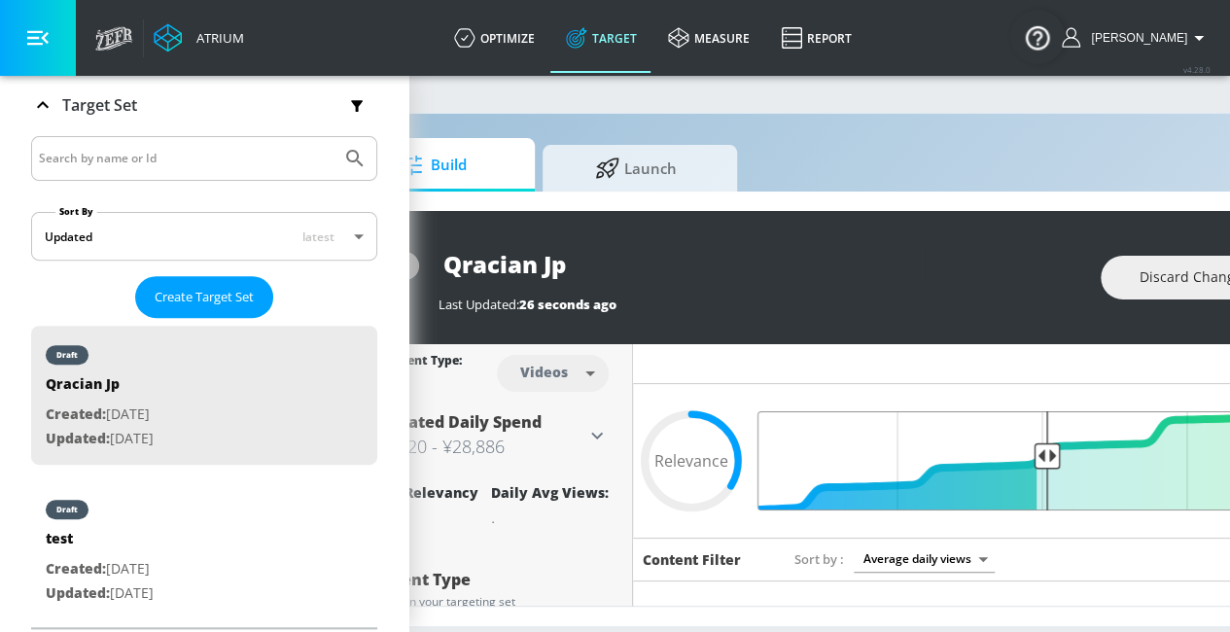
drag, startPoint x: 1140, startPoint y: 456, endPoint x: 1046, endPoint y: 461, distance: 93.5
click at [1046, 461] on input "Final Threshold" at bounding box center [1041, 460] width 544 height 99
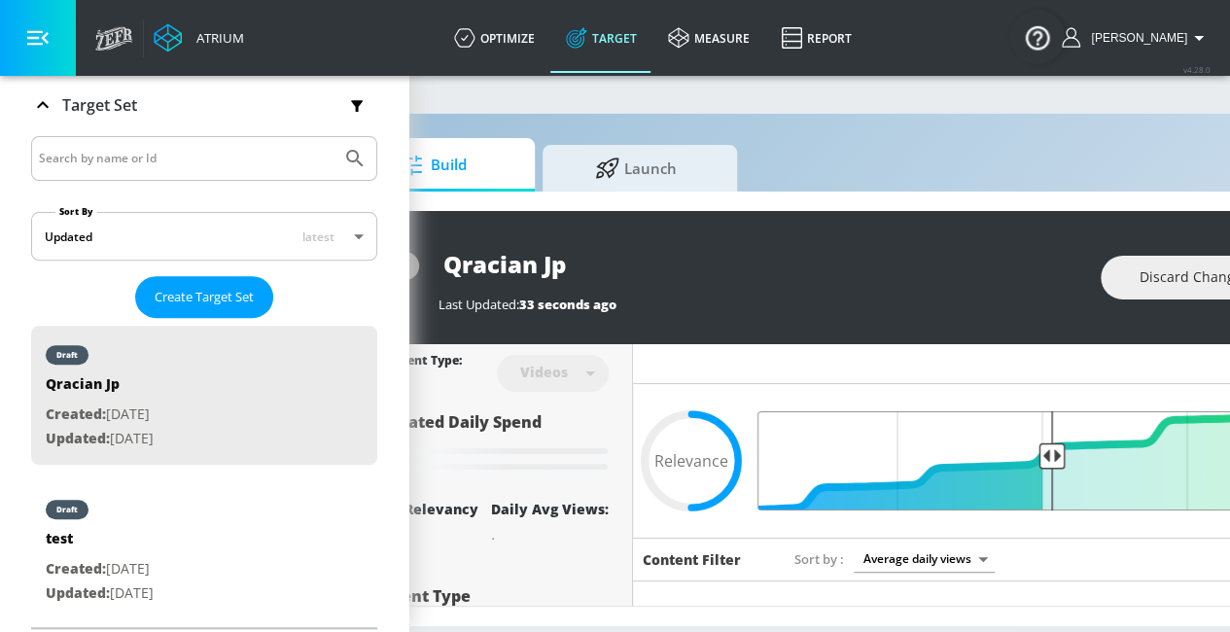
click at [1051, 461] on input "Final Threshold" at bounding box center [1041, 460] width 544 height 99
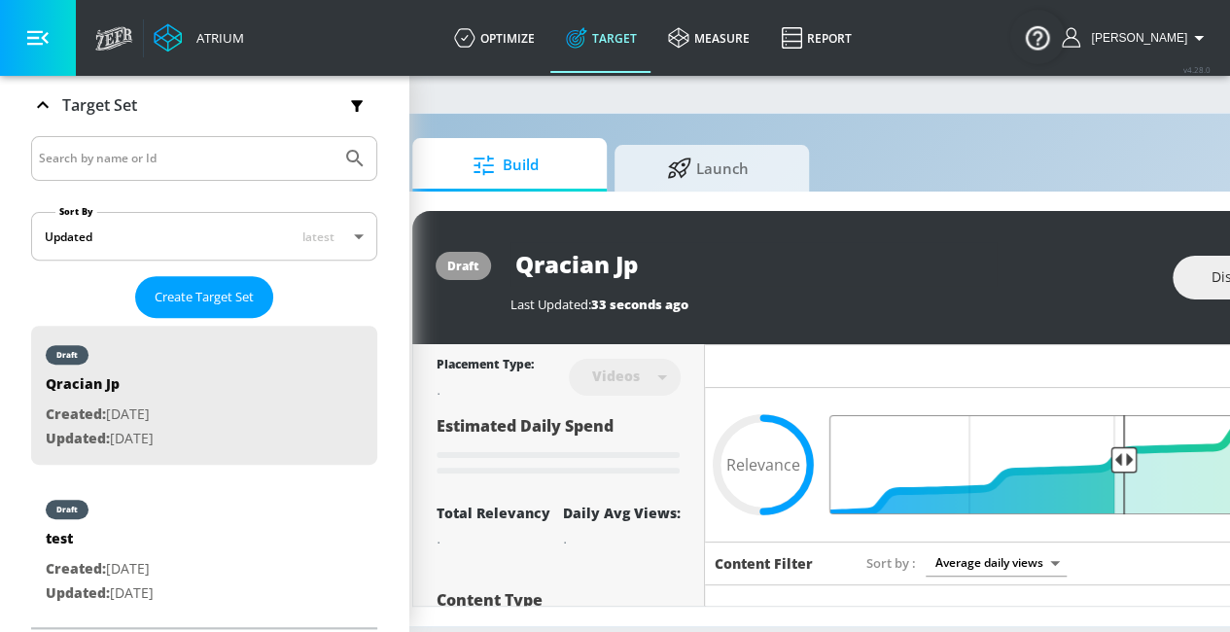
scroll to position [0, 0]
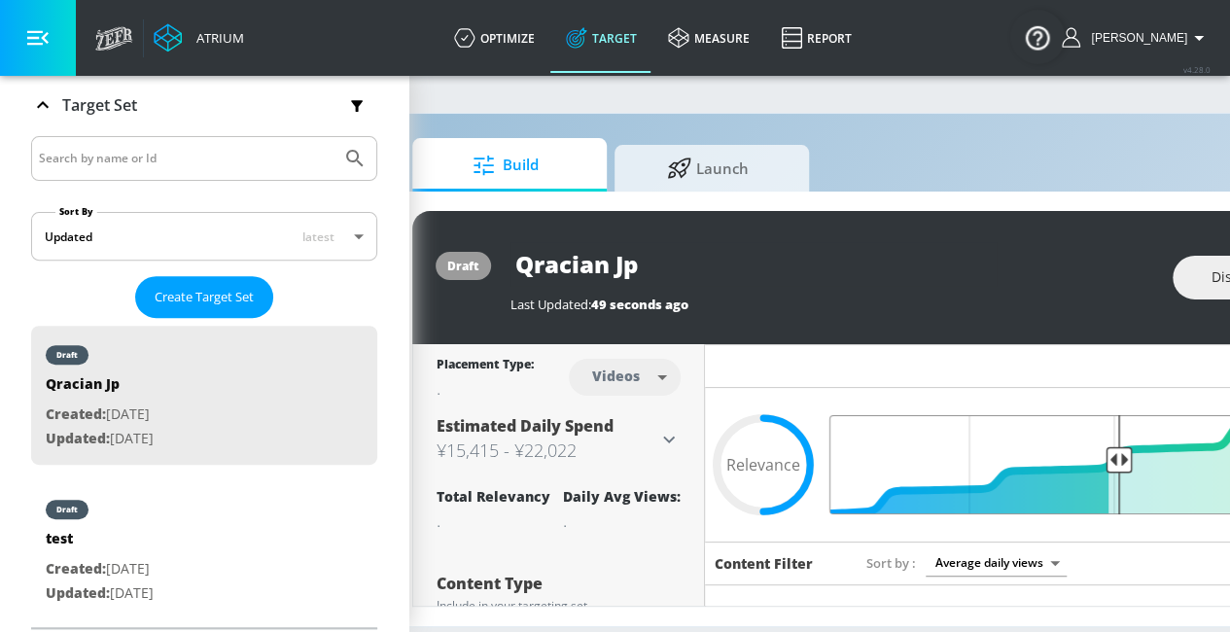
click at [1116, 456] on input "Final Threshold" at bounding box center [1113, 464] width 544 height 99
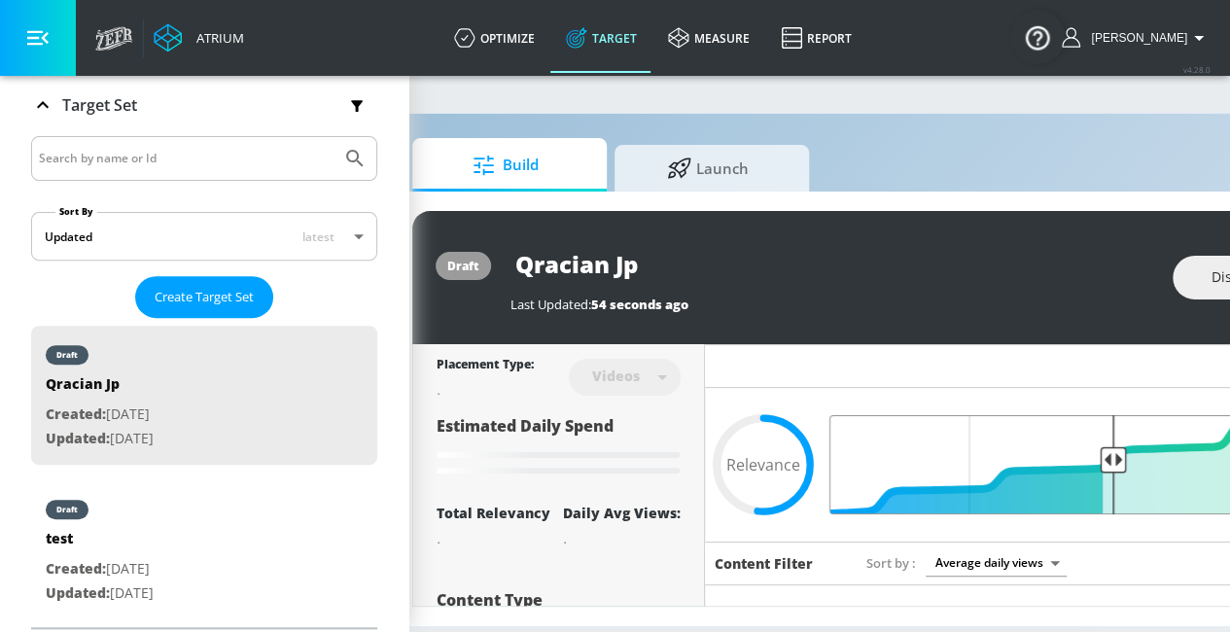
click at [1112, 456] on input "Final Threshold" at bounding box center [1113, 464] width 544 height 99
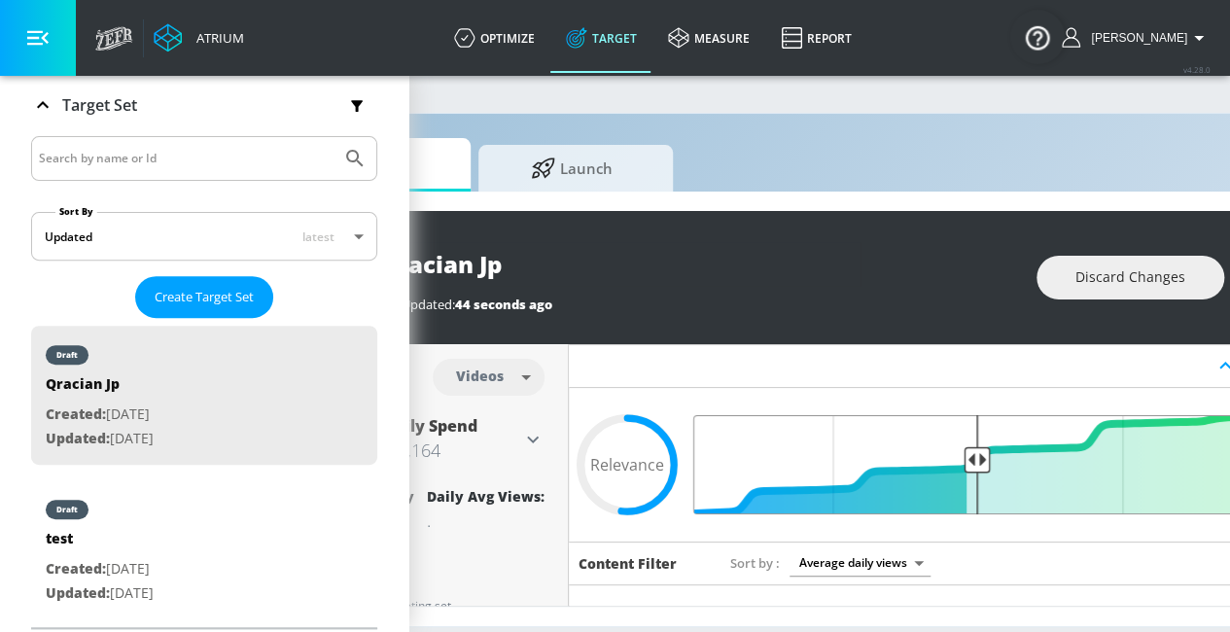
scroll to position [0, 421]
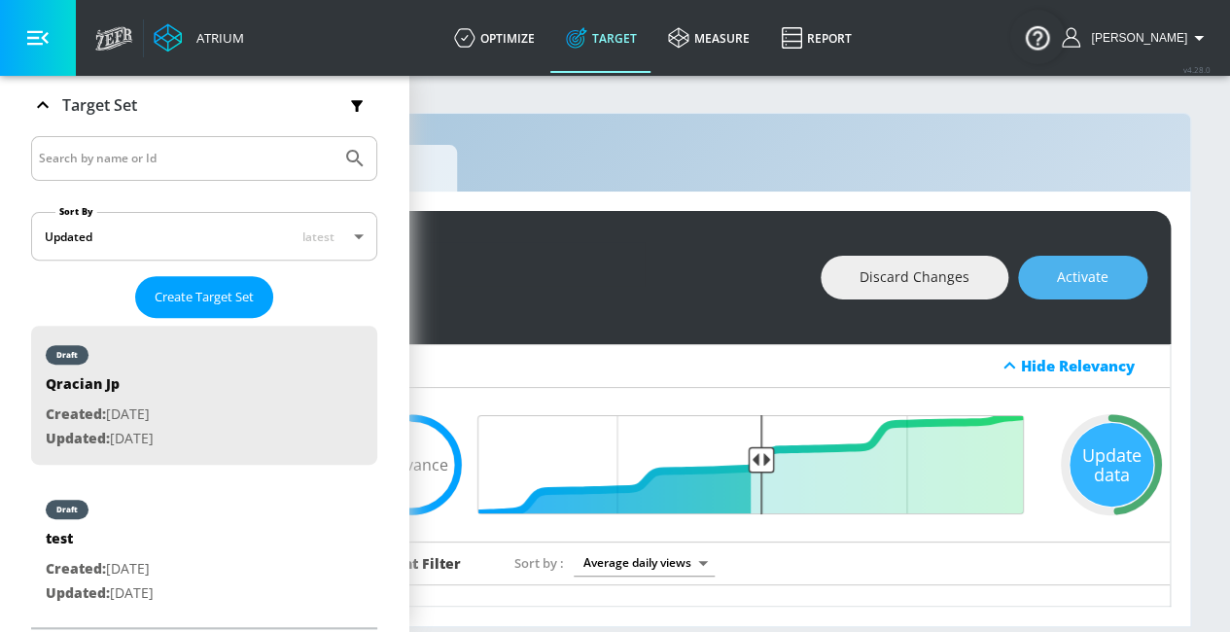
click at [1100, 271] on span "Activate" at bounding box center [1083, 277] width 52 height 24
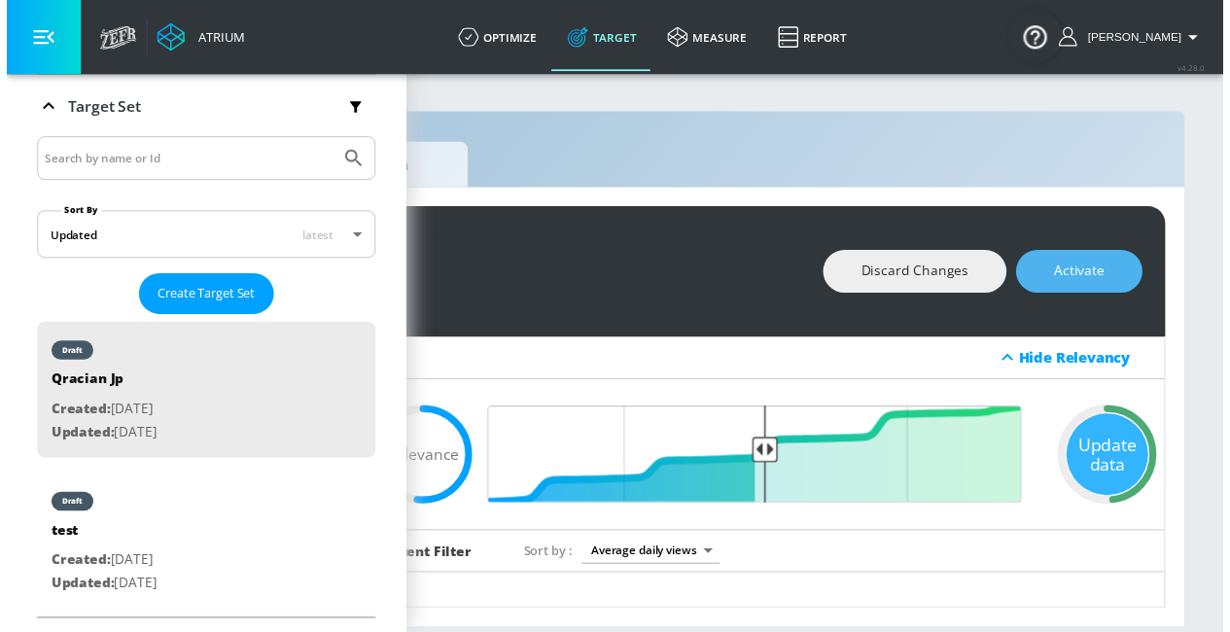
scroll to position [314, 0]
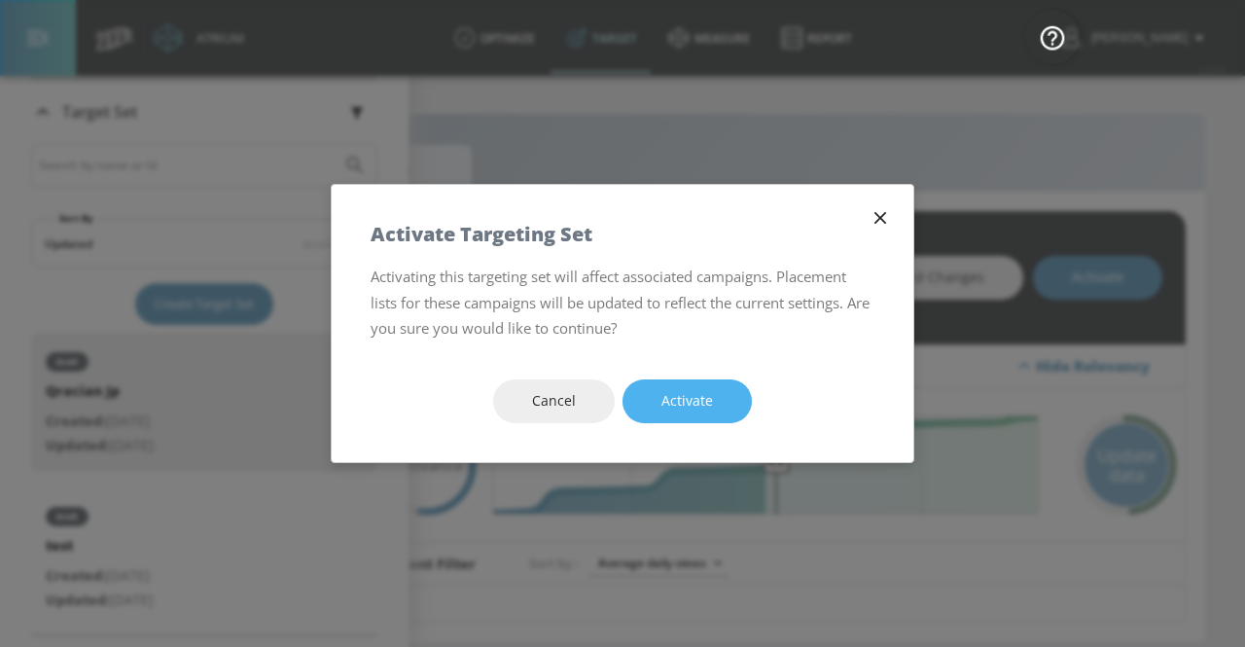
click at [716, 390] on button "Activate" at bounding box center [686, 401] width 129 height 44
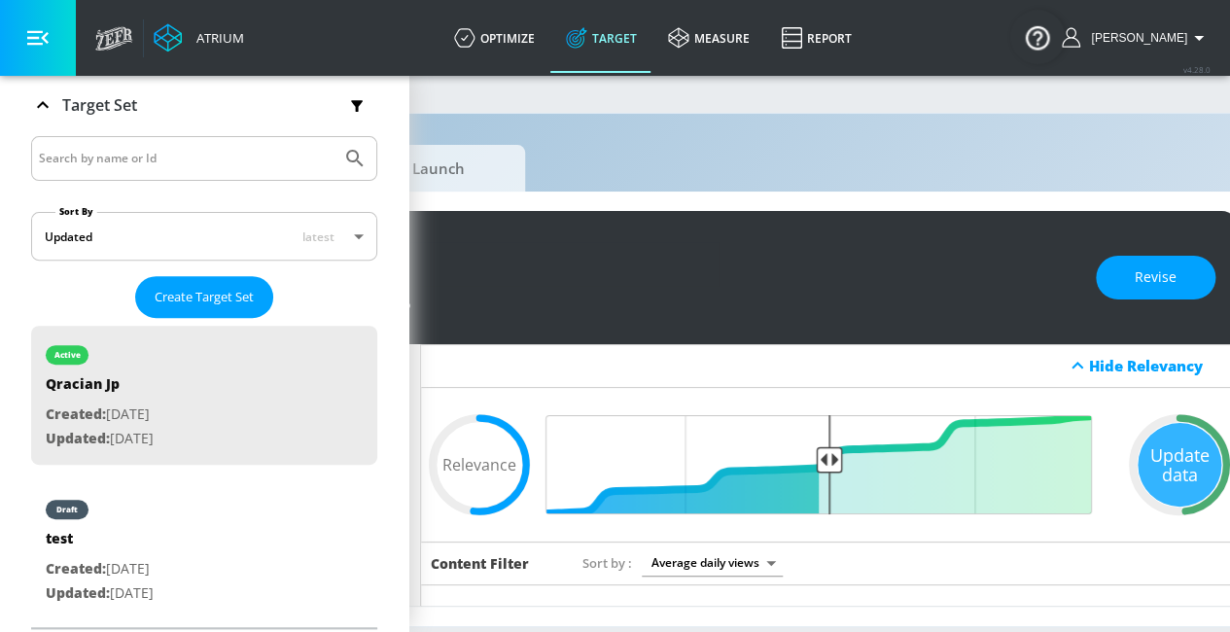
scroll to position [0, 338]
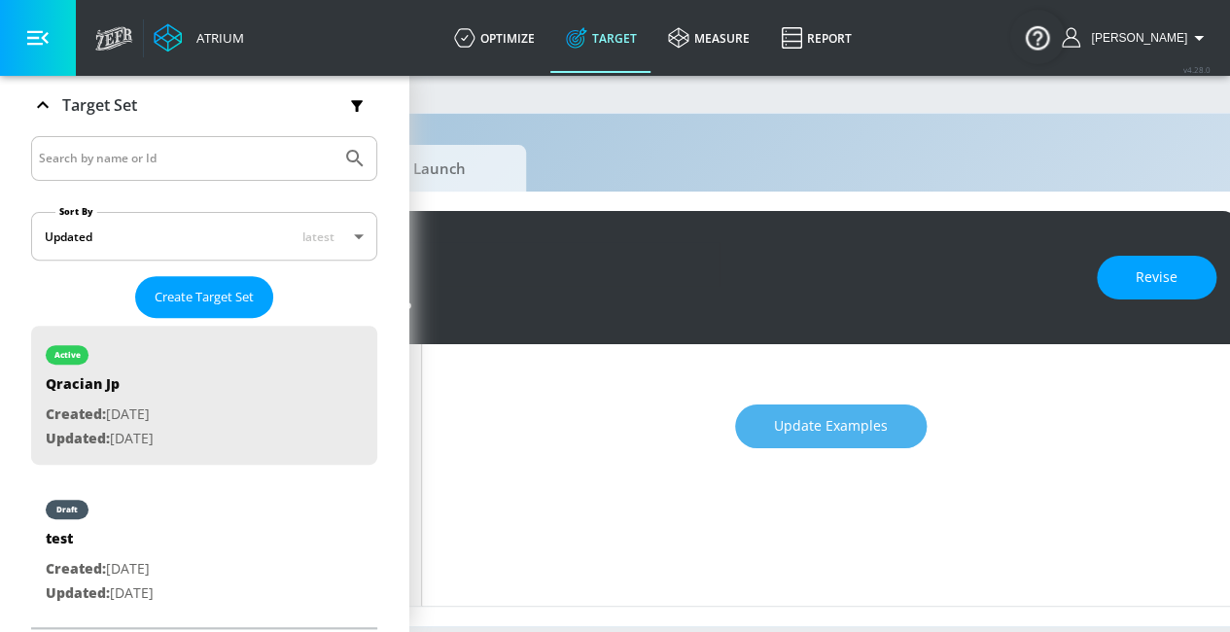
click at [823, 431] on span "Update Examples" at bounding box center [831, 426] width 114 height 24
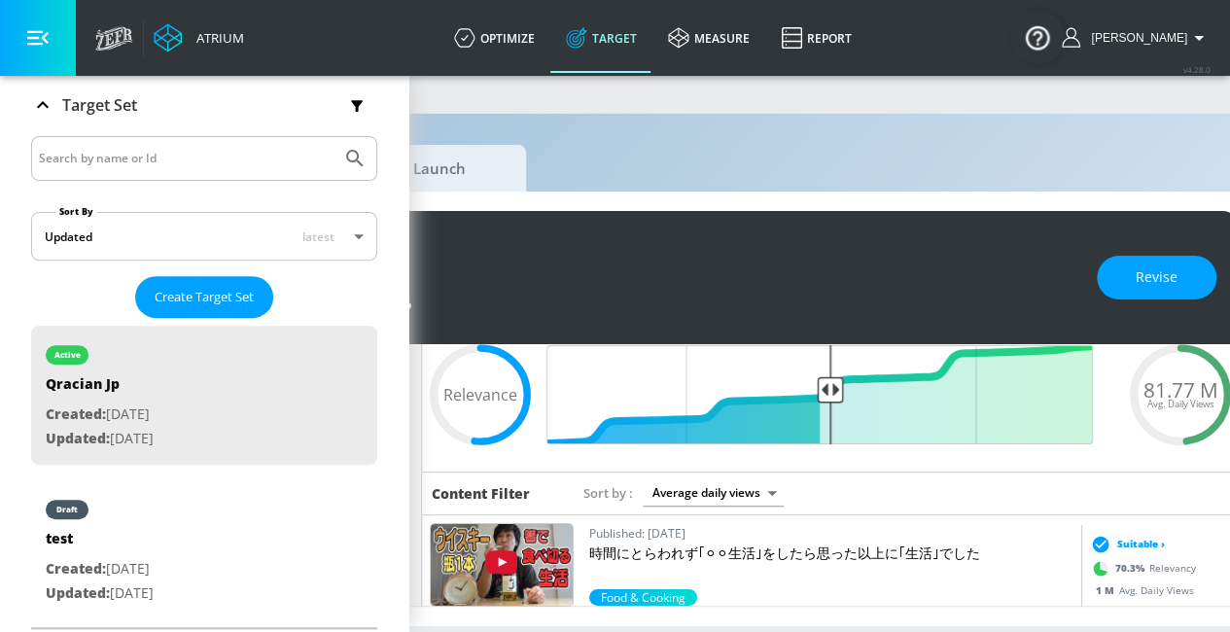
scroll to position [0, 0]
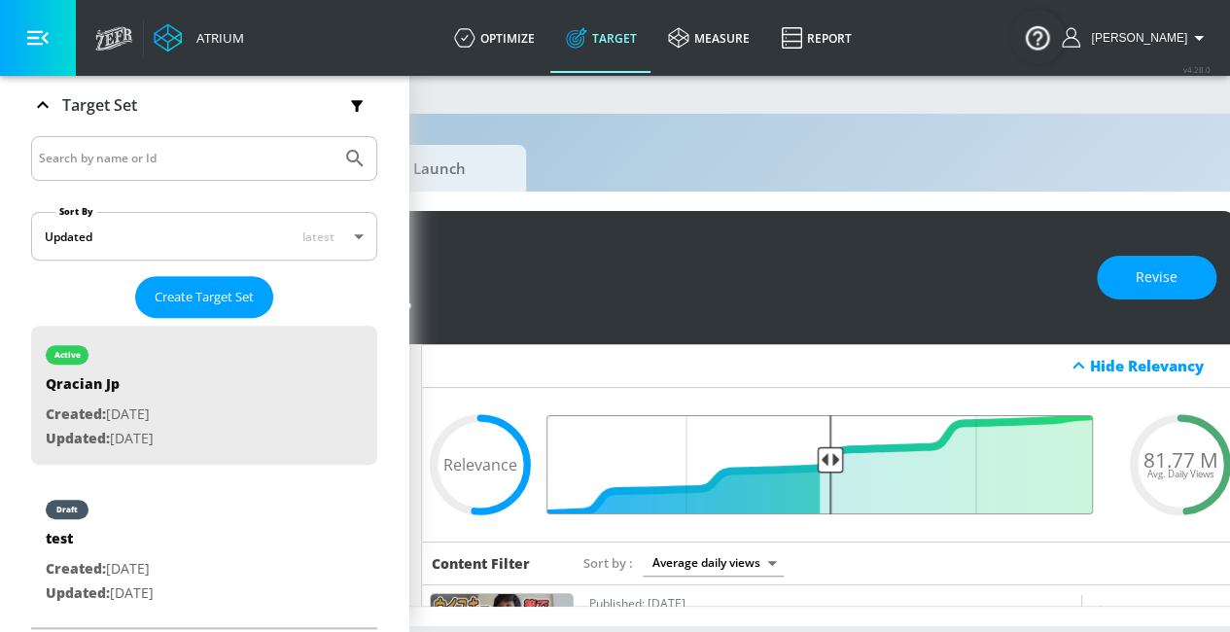
drag, startPoint x: 823, startPoint y: 462, endPoint x: 877, endPoint y: 463, distance: 54.5
click at [877, 463] on input "Final Threshold" at bounding box center [830, 464] width 544 height 99
click at [1177, 275] on span "Revise" at bounding box center [1157, 277] width 42 height 24
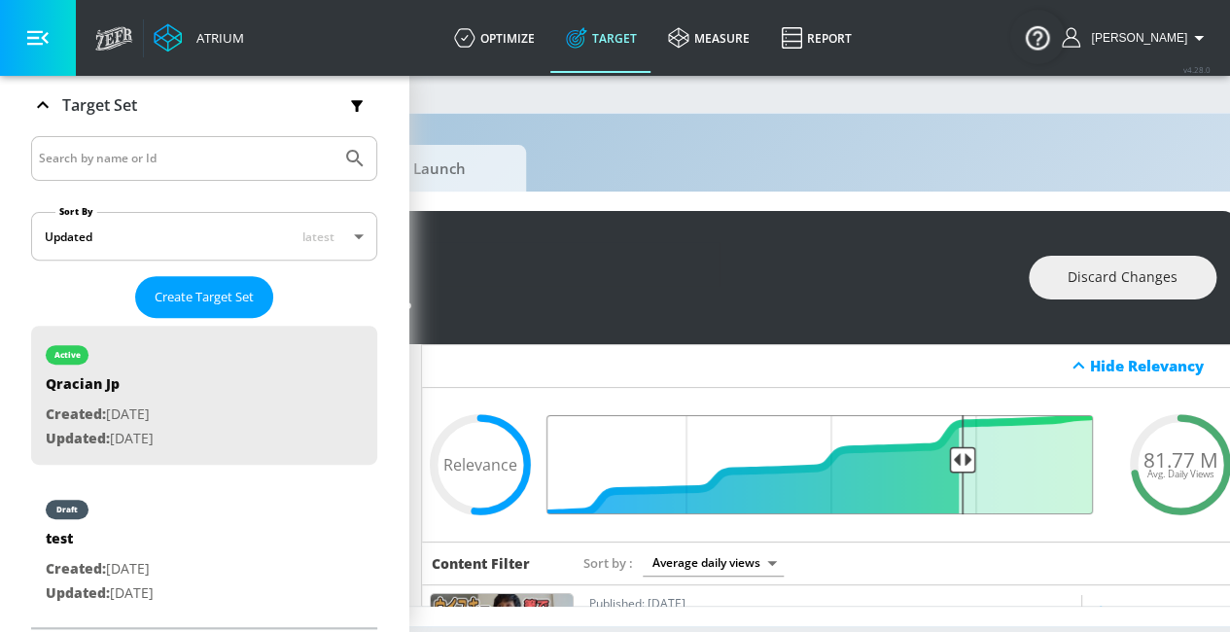
drag, startPoint x: 830, startPoint y: 454, endPoint x: 964, endPoint y: 458, distance: 133.3
click at [964, 458] on input "Final Threshold" at bounding box center [830, 464] width 544 height 99
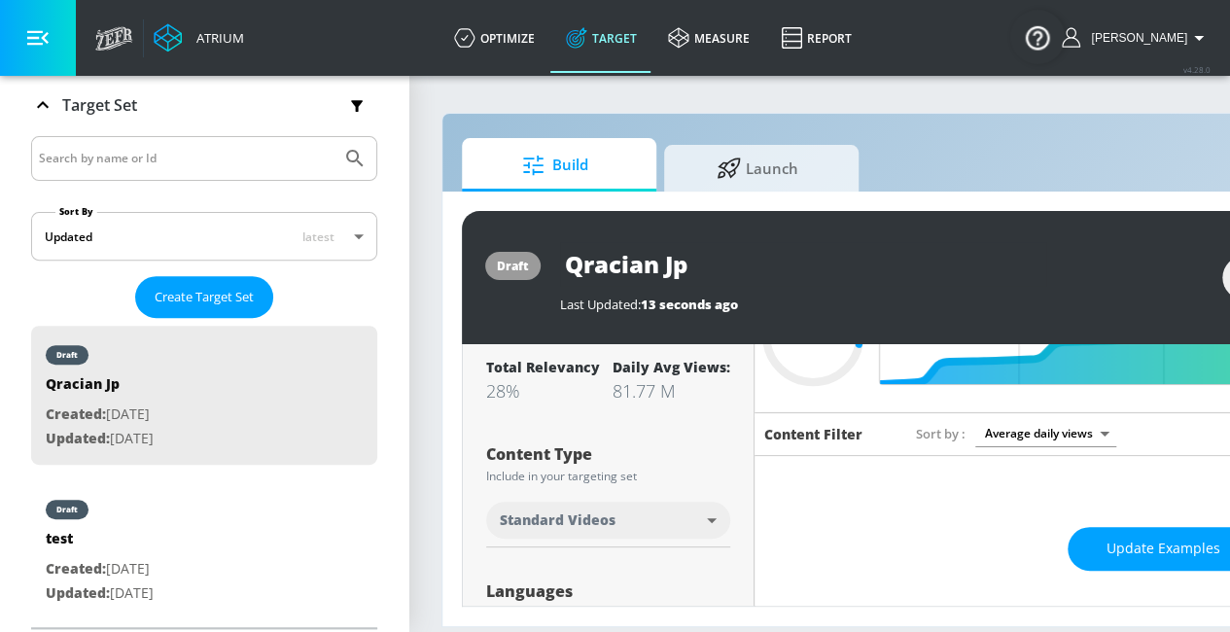
scroll to position [224, 0]
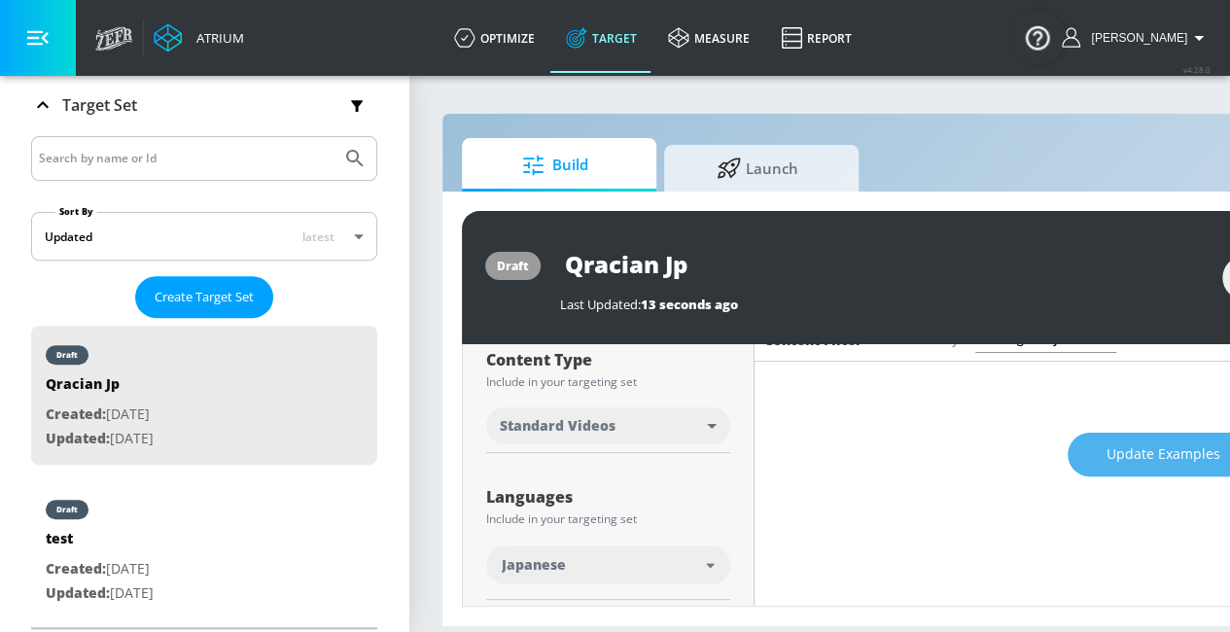
click at [1116, 452] on span "Update Examples" at bounding box center [1163, 454] width 114 height 24
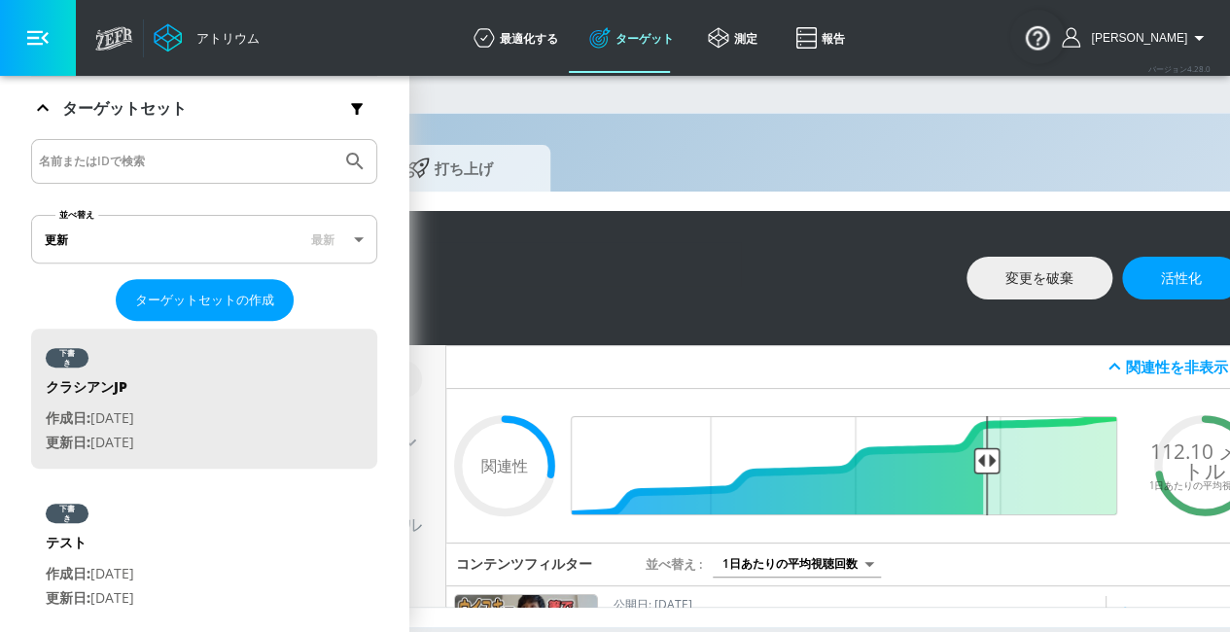
scroll to position [327, 0]
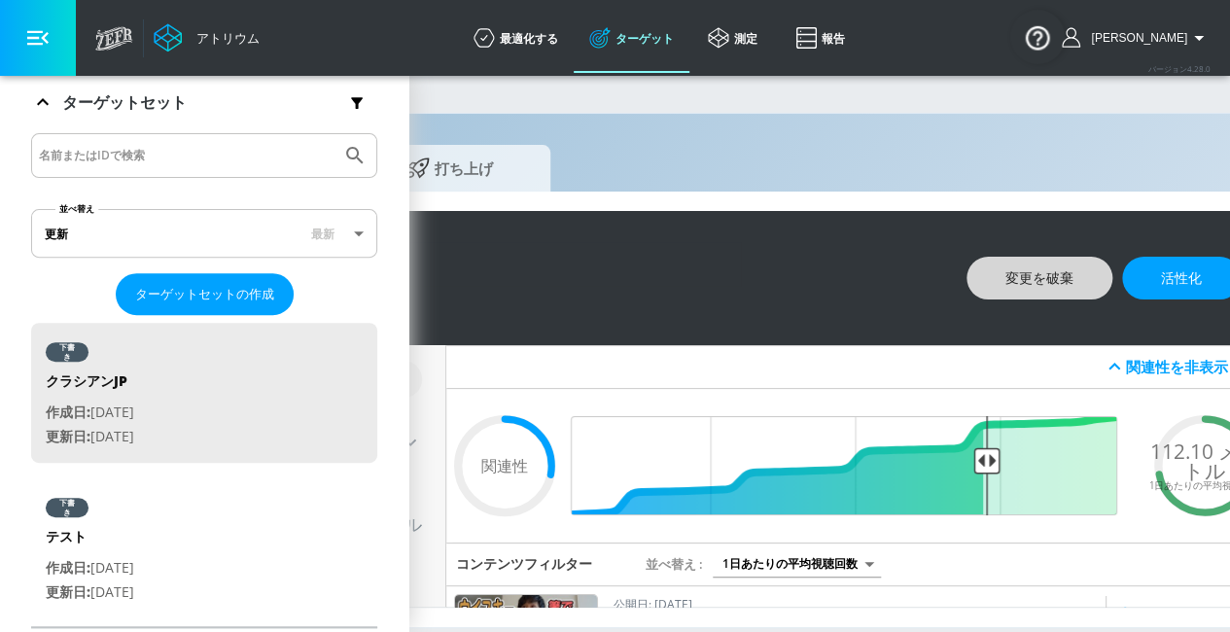
click at [1025, 270] on font "変更を破棄" at bounding box center [1039, 277] width 68 height 18
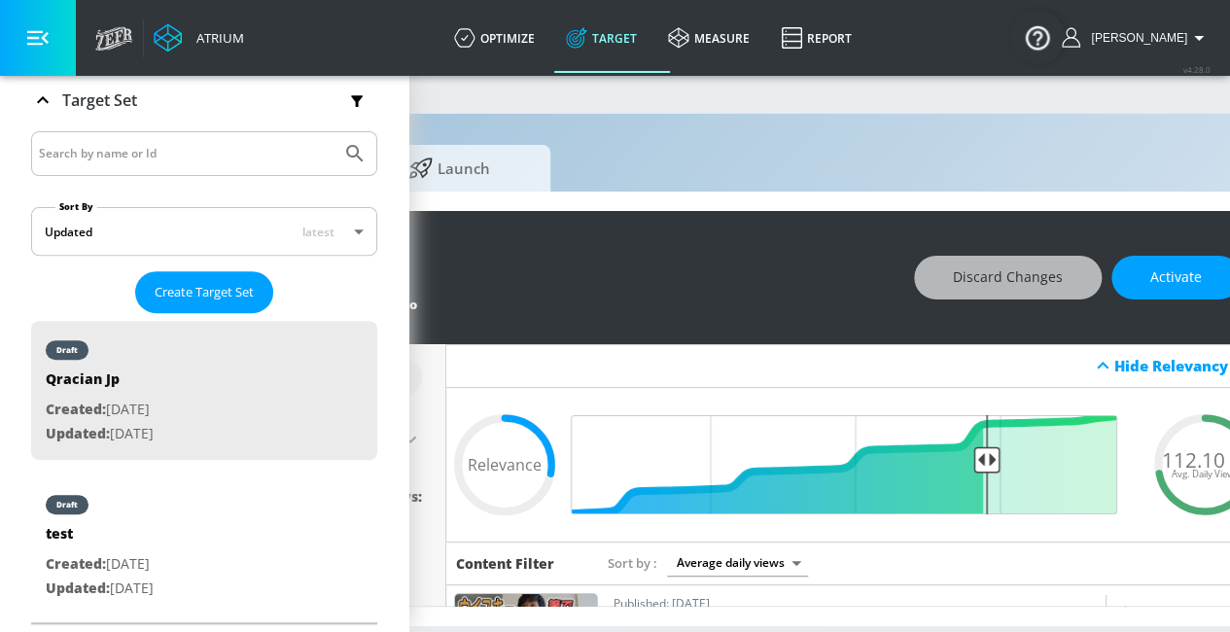
scroll to position [321, 0]
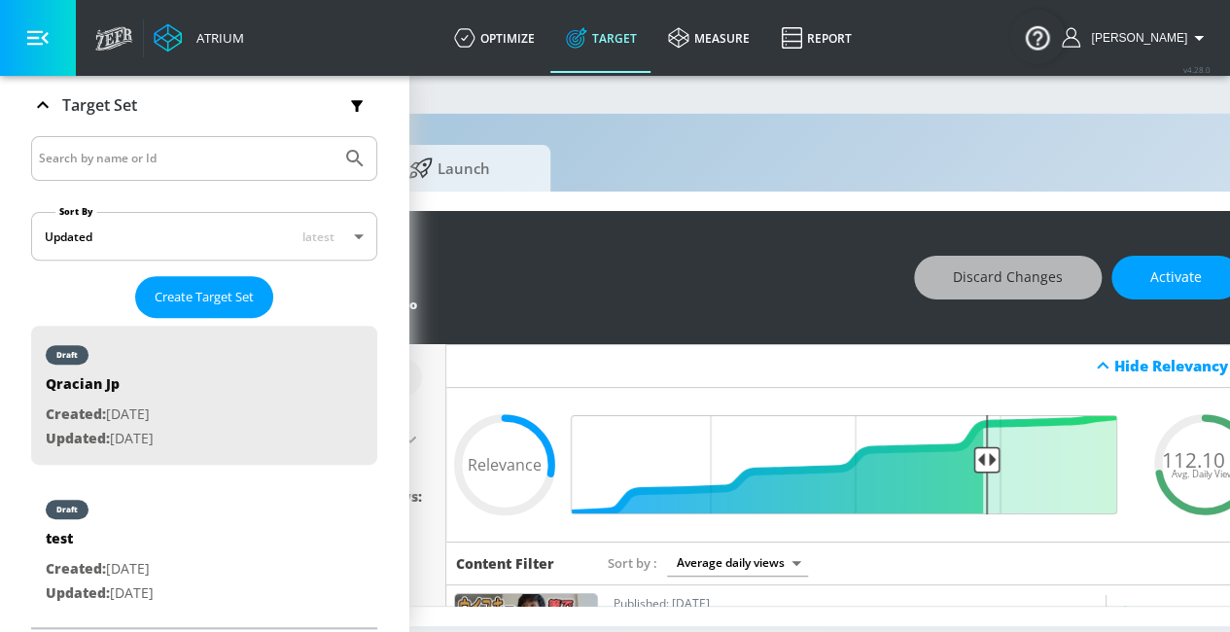
click at [890, 183] on div "Build Launch" at bounding box center [709, 164] width 1110 height 53
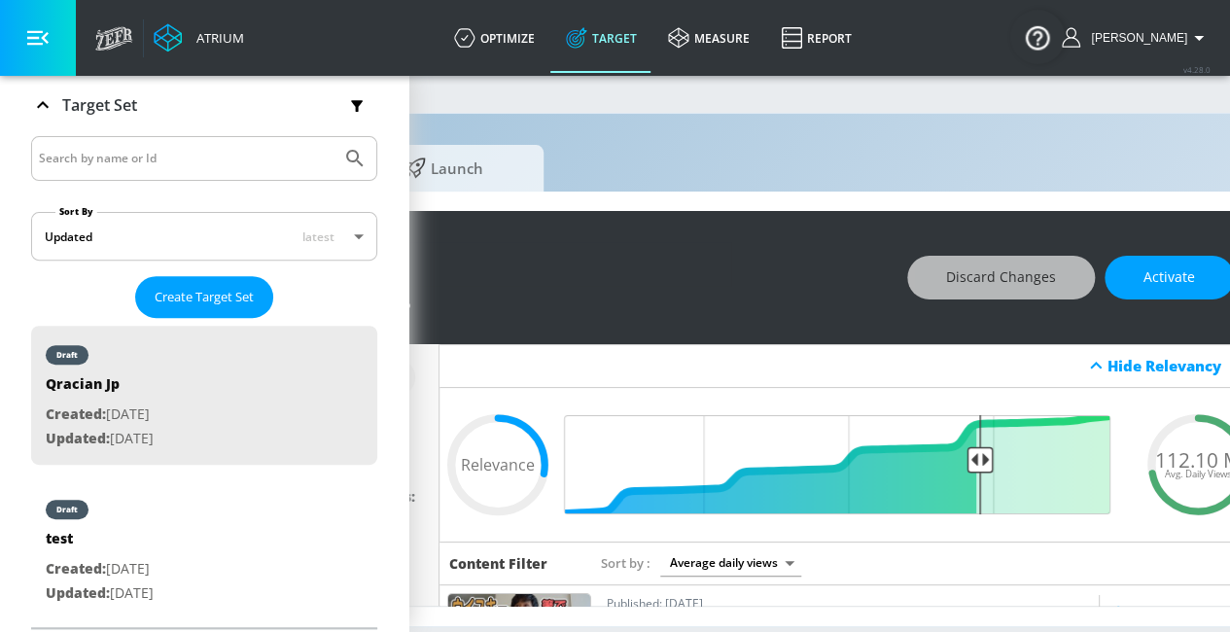
scroll to position [0, 322]
click at [1039, 283] on div "Discard Changes Activate" at bounding box center [1069, 278] width 327 height 44
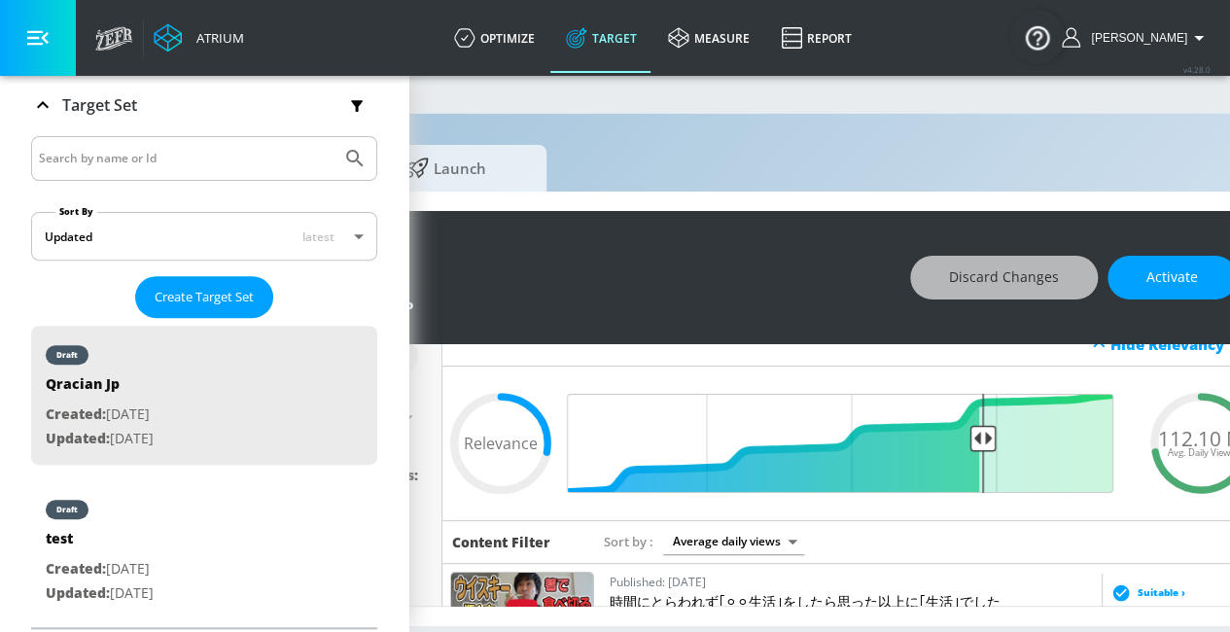
scroll to position [20, 0]
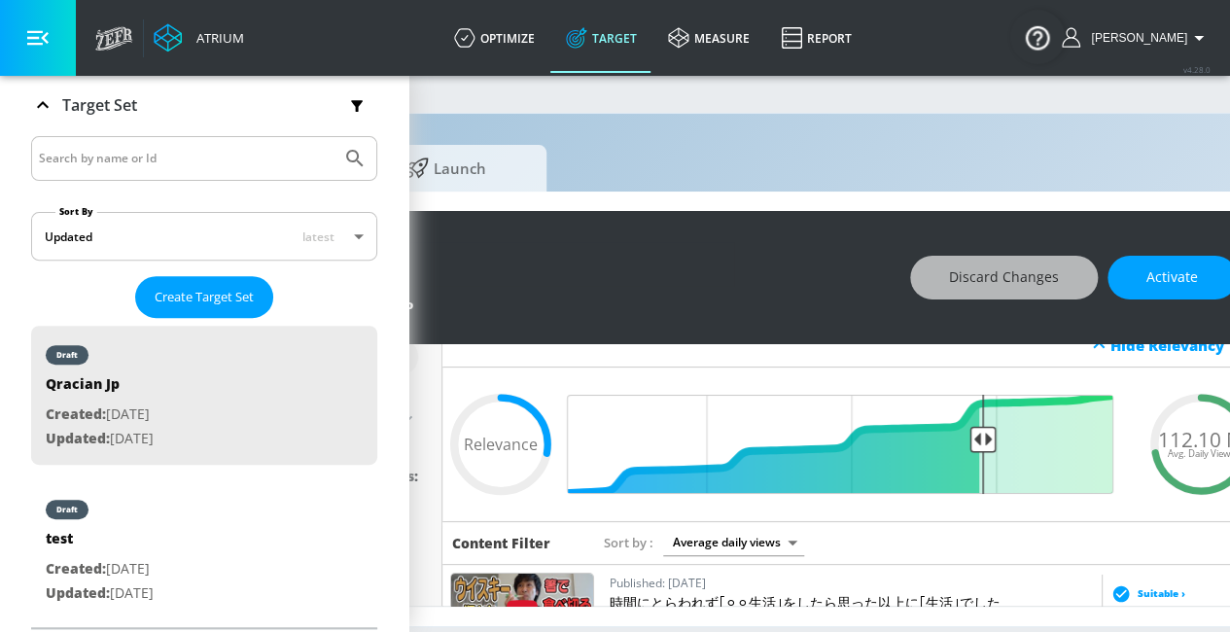
type input "0.52"
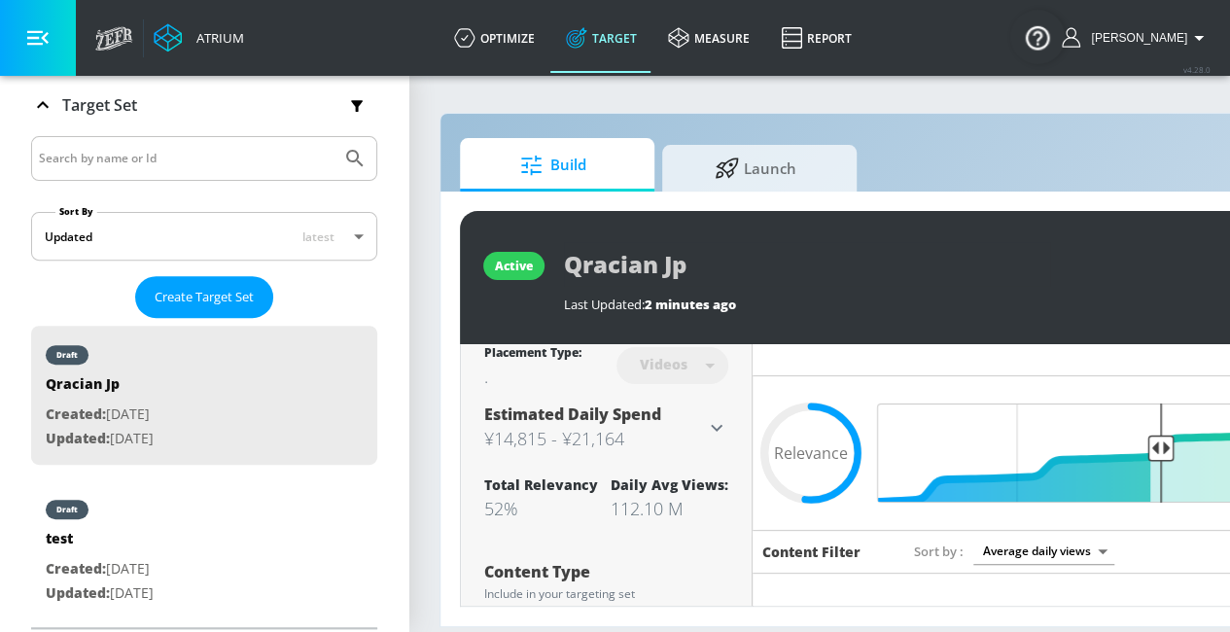
scroll to position [0, 0]
